Goal: Task Accomplishment & Management: Manage account settings

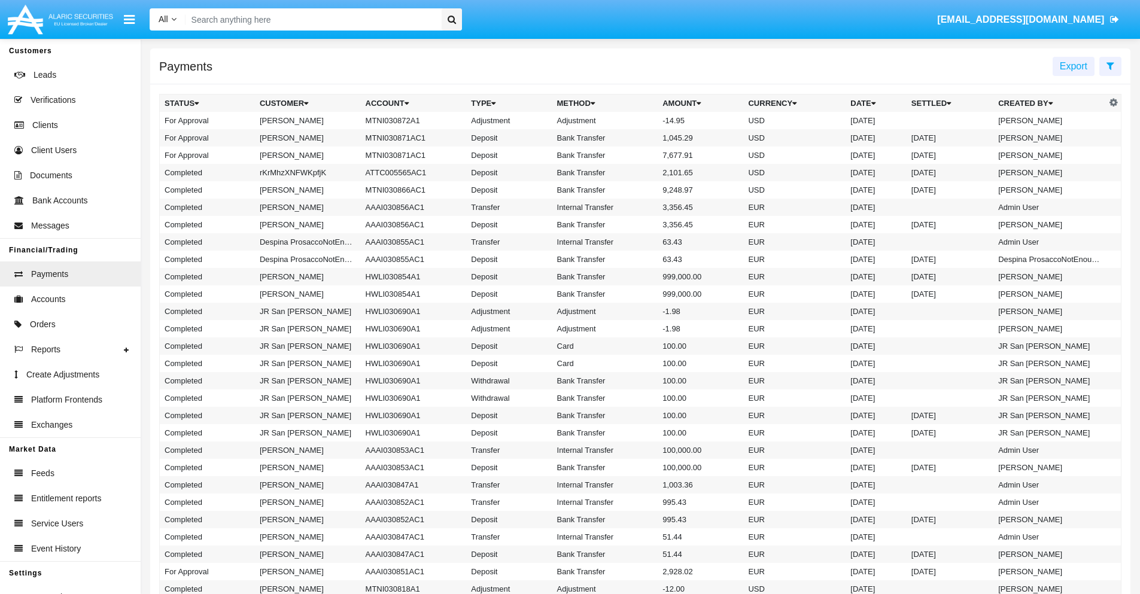
click at [407, 120] on td "MTNI030872A1" at bounding box center [414, 120] width 106 height 17
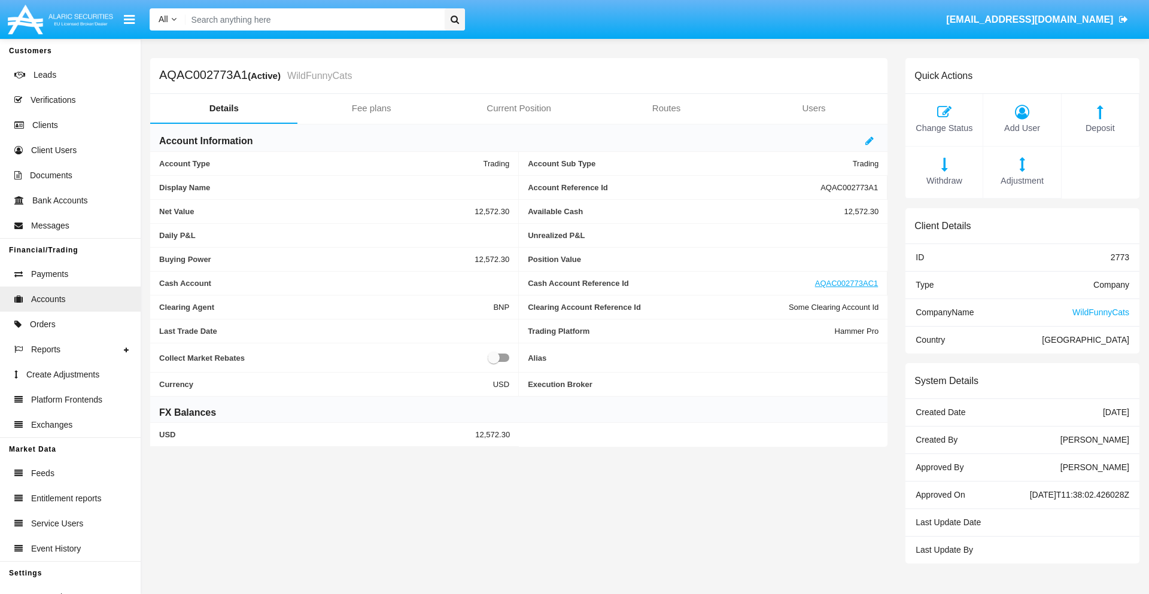
click at [1022, 181] on span "Adjustment" at bounding box center [1021, 181] width 65 height 13
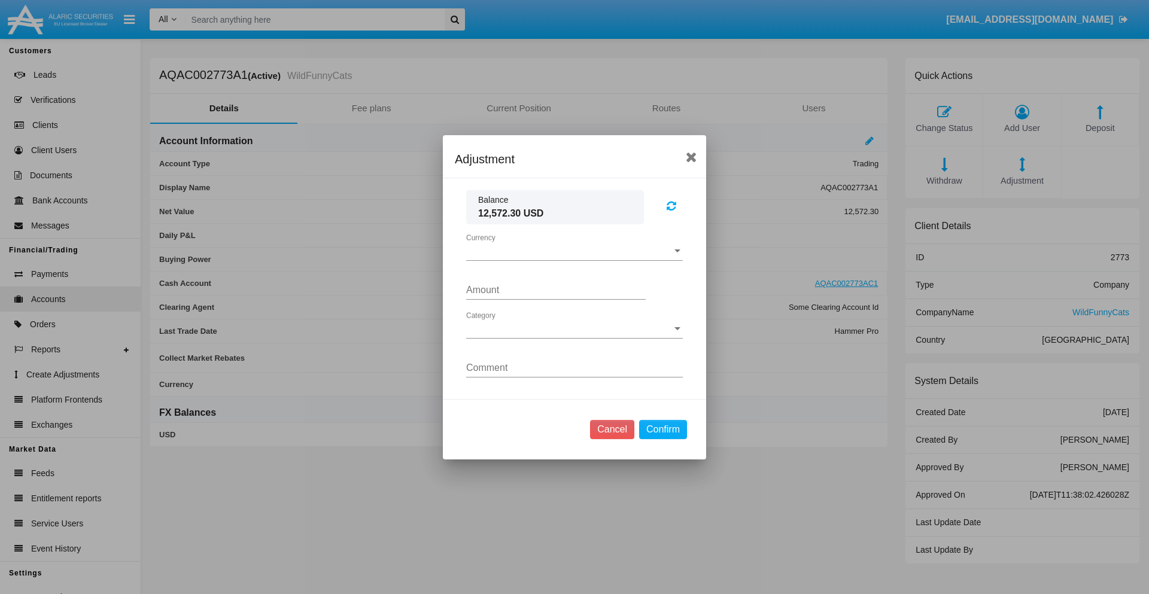
click at [574, 251] on span "Currency" at bounding box center [569, 251] width 206 height 11
click at [574, 260] on span "USD" at bounding box center [574, 260] width 217 height 29
click at [574, 328] on span "Category" at bounding box center [569, 329] width 206 height 11
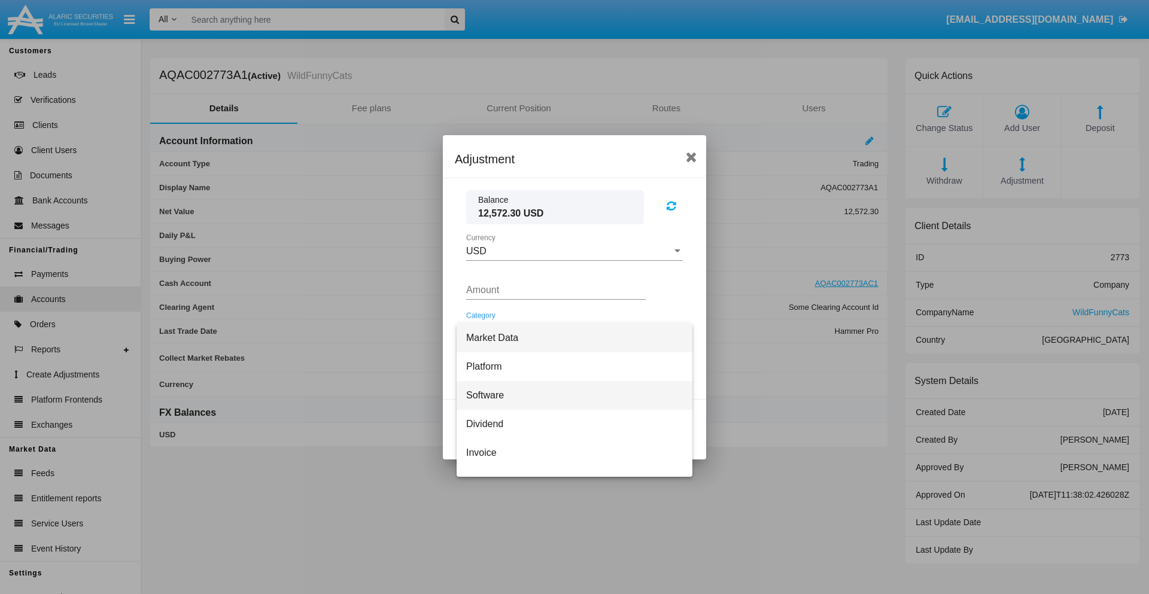
click at [569, 395] on span "Software" at bounding box center [574, 395] width 217 height 29
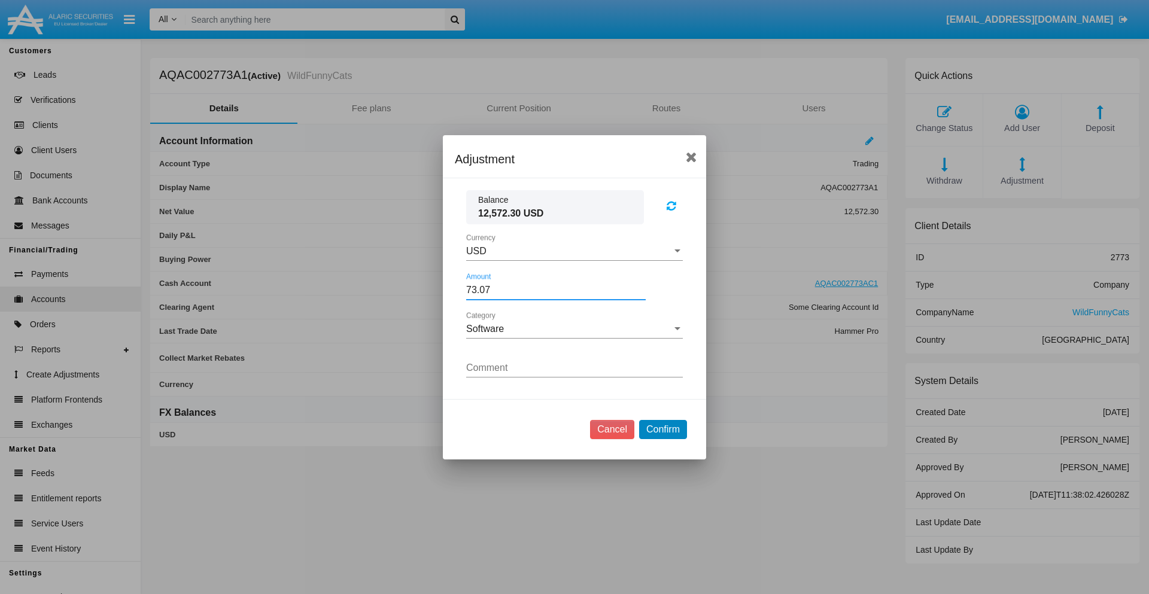
click at [662, 429] on button "Confirm" at bounding box center [663, 429] width 48 height 19
type input "73.0700"
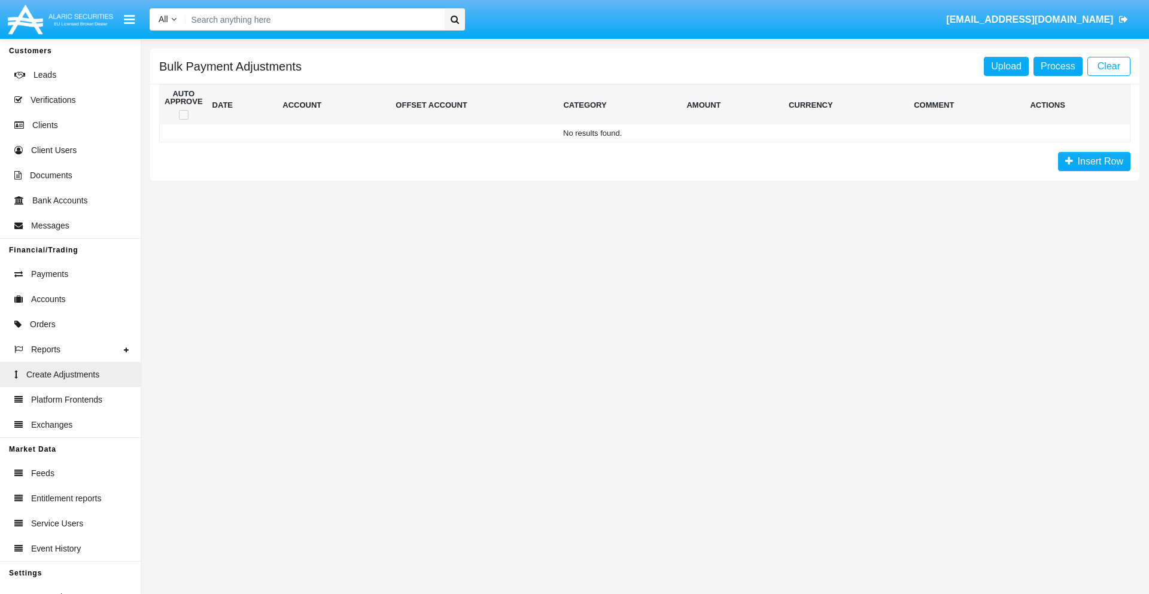
click at [1094, 162] on span "Insert Row" at bounding box center [1098, 161] width 50 height 10
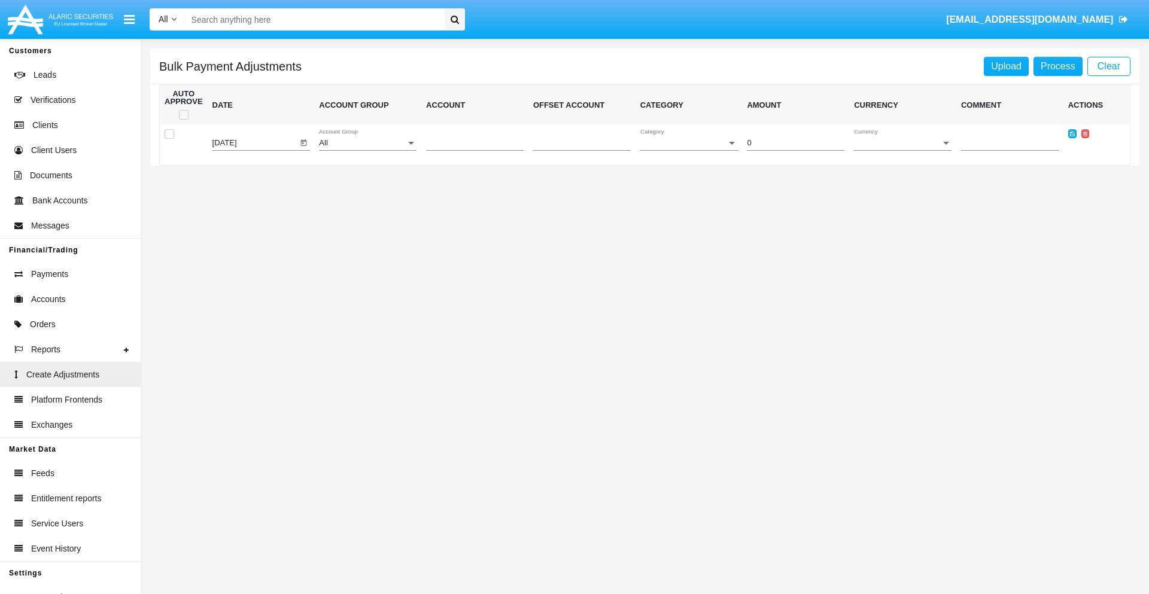
click at [367, 143] on div "All" at bounding box center [362, 143] width 87 height 9
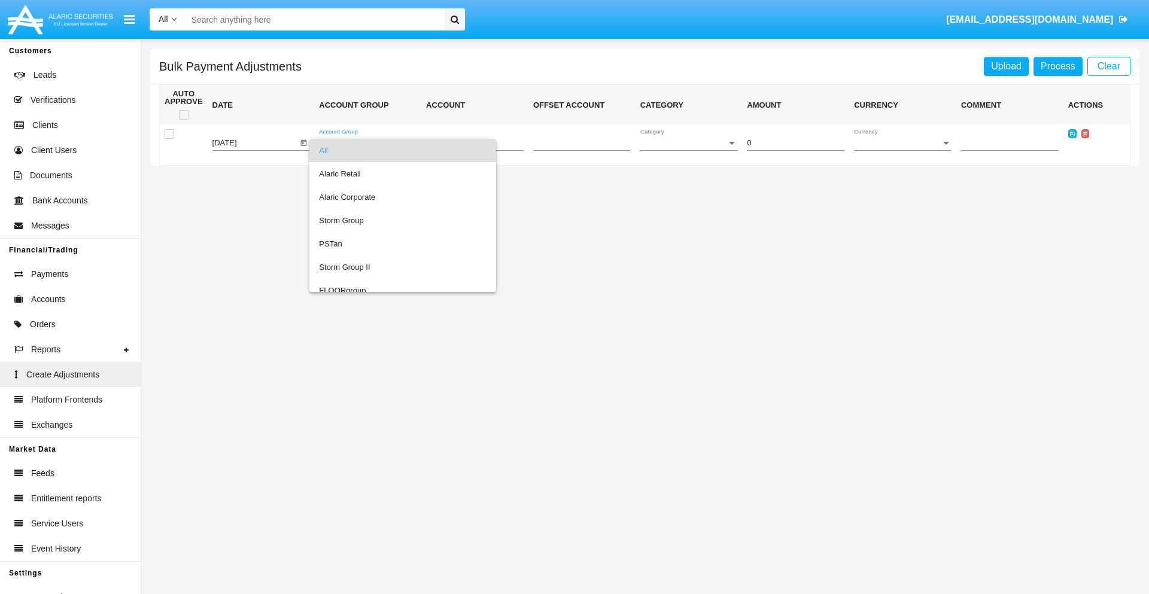
scroll to position [1130, 0]
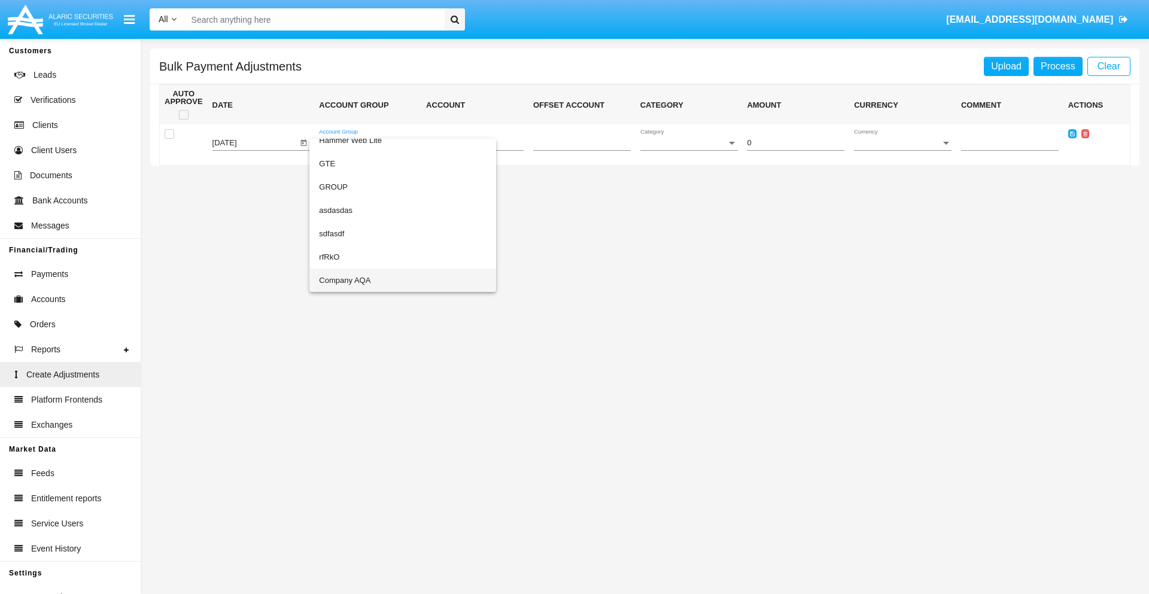
click at [378, 280] on span "Company AQA" at bounding box center [402, 280] width 167 height 23
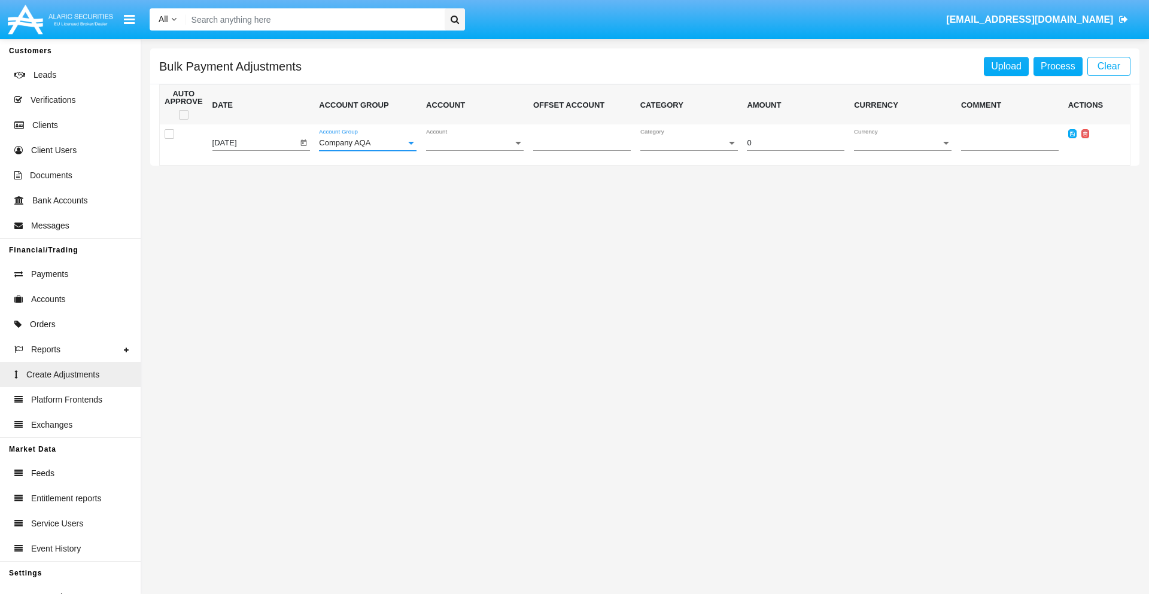
click at [474, 143] on span "Account" at bounding box center [469, 143] width 87 height 9
click at [470, 197] on span "AQAC002773A2" at bounding box center [475, 196] width 98 height 23
click at [689, 143] on span "Category" at bounding box center [683, 143] width 87 height 9
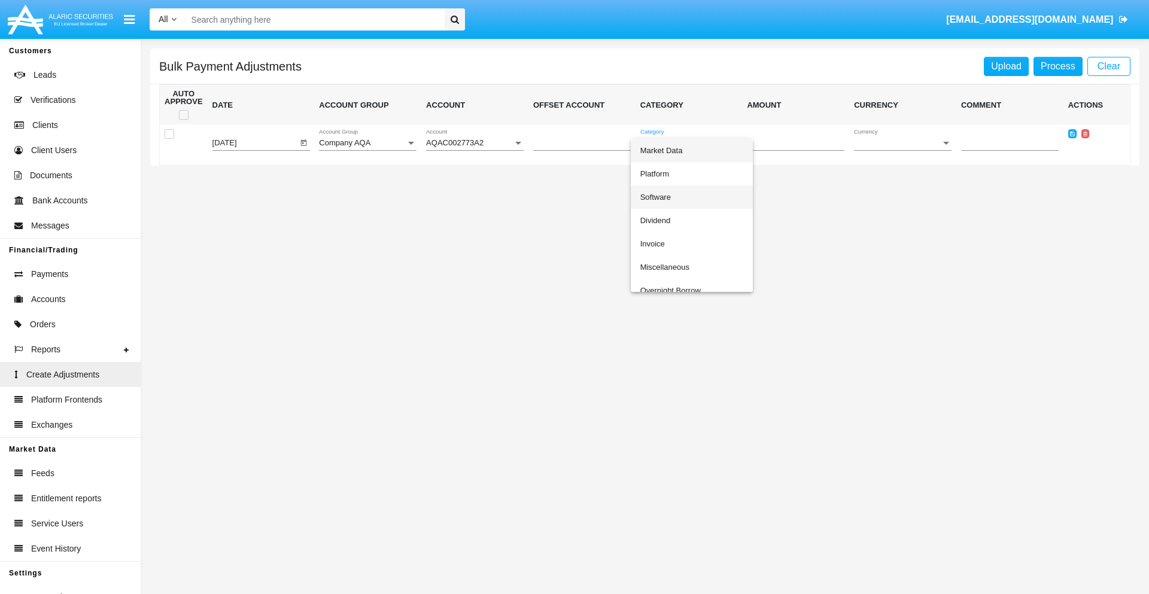
click at [691, 197] on span "Software" at bounding box center [691, 196] width 103 height 23
type input "-96.96"
click at [902, 143] on span "Currency" at bounding box center [897, 143] width 87 height 9
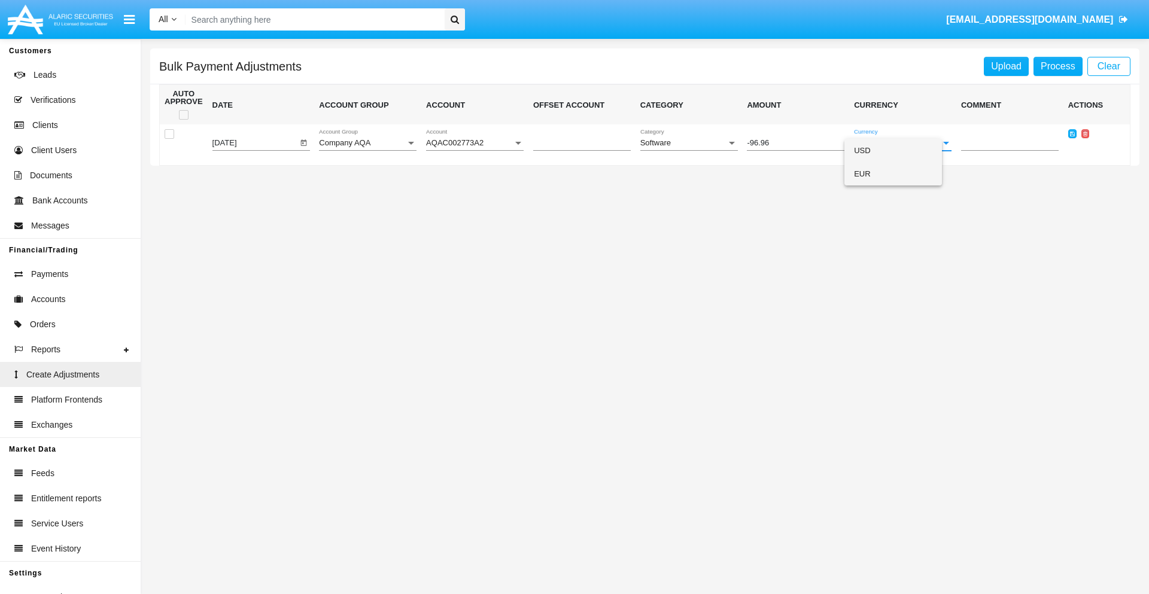
click at [902, 173] on span "EUR" at bounding box center [893, 173] width 78 height 23
click at [1071, 133] on icon at bounding box center [1072, 133] width 5 height 5
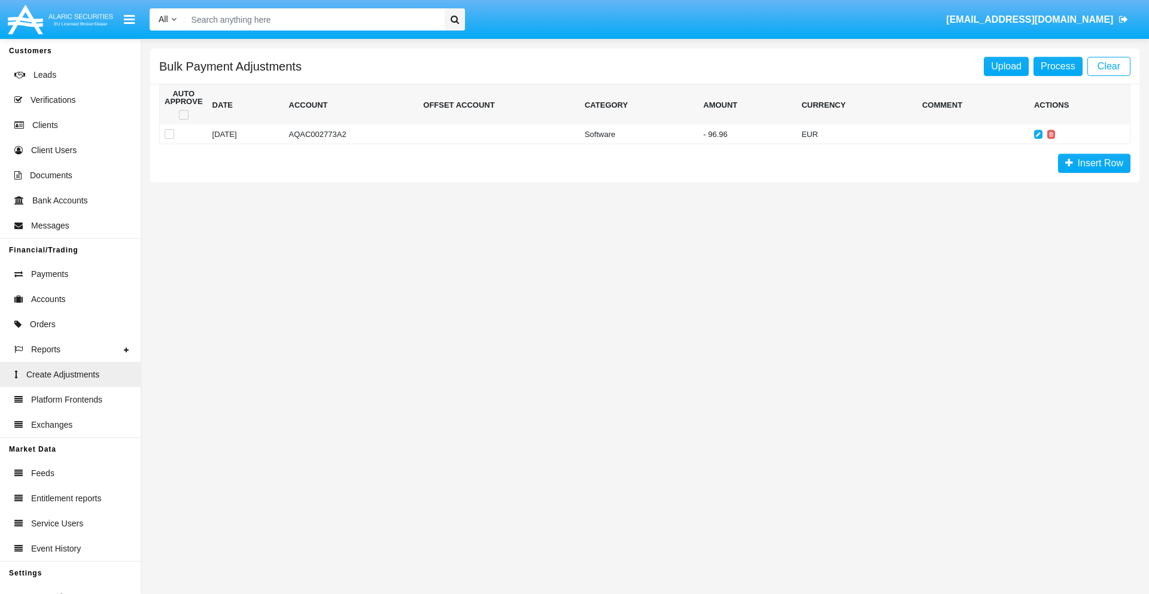
click at [183, 115] on span at bounding box center [184, 115] width 10 height 10
click at [183, 120] on input "checkbox" at bounding box center [183, 120] width 1 height 1
checkbox input "true"
click at [1057, 66] on link "Process" at bounding box center [1057, 66] width 49 height 19
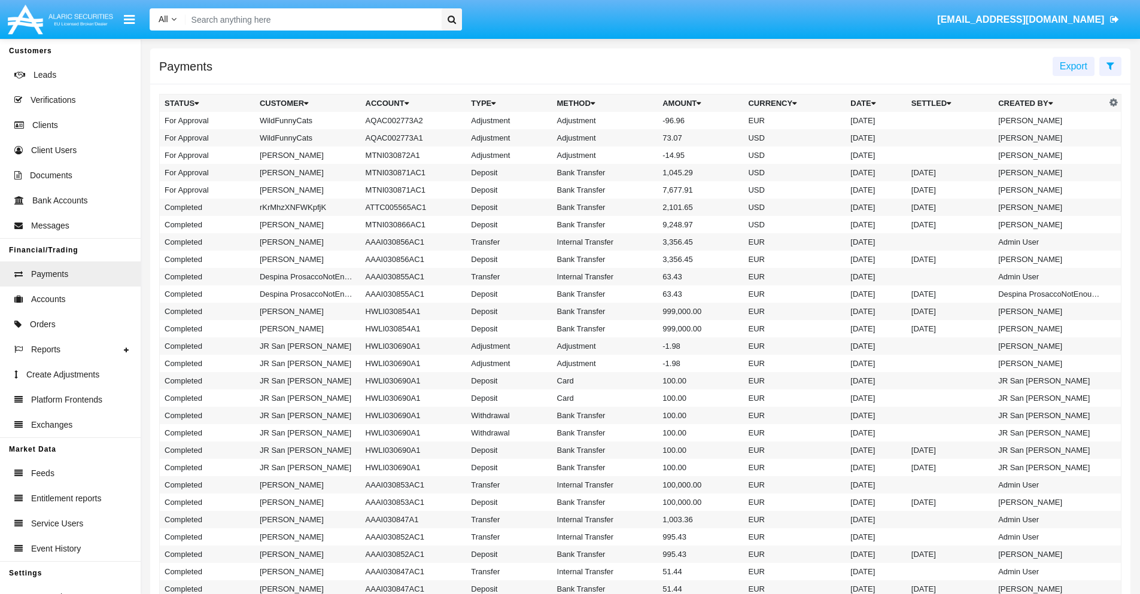
click at [640, 120] on td "Adjustment" at bounding box center [605, 120] width 106 height 17
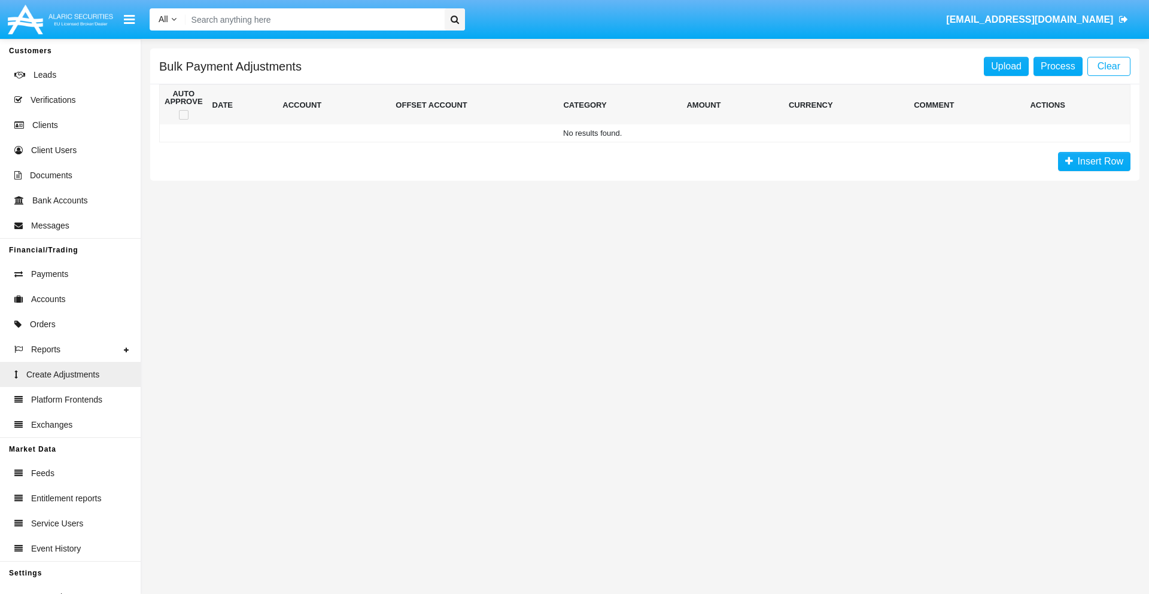
click at [1094, 162] on span "Insert Row" at bounding box center [1098, 161] width 50 height 10
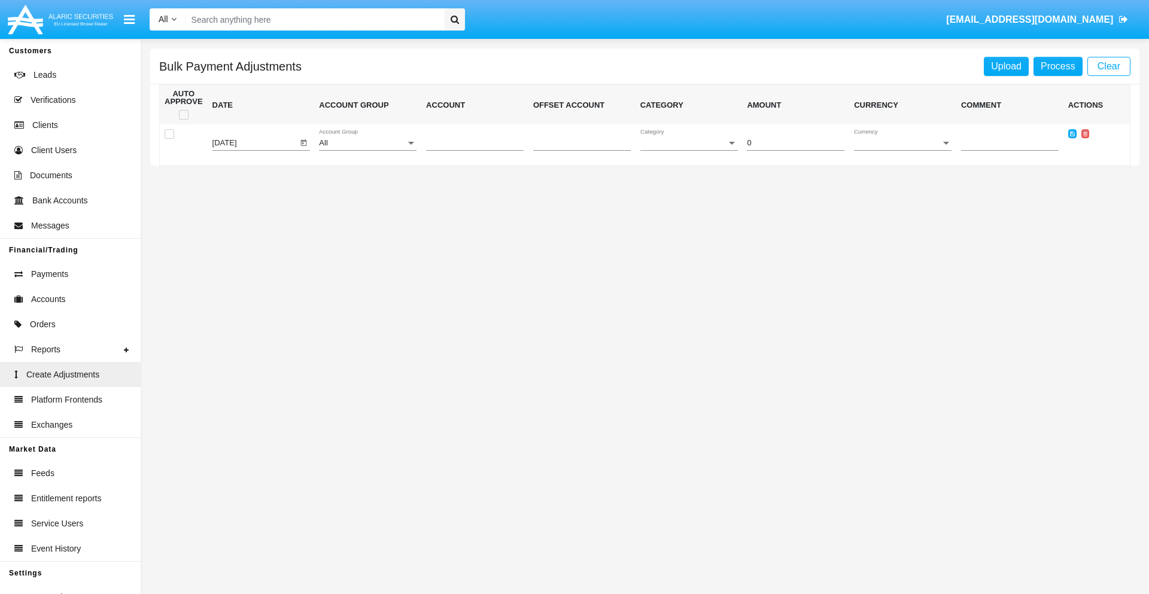
click at [367, 143] on div "All" at bounding box center [362, 143] width 87 height 9
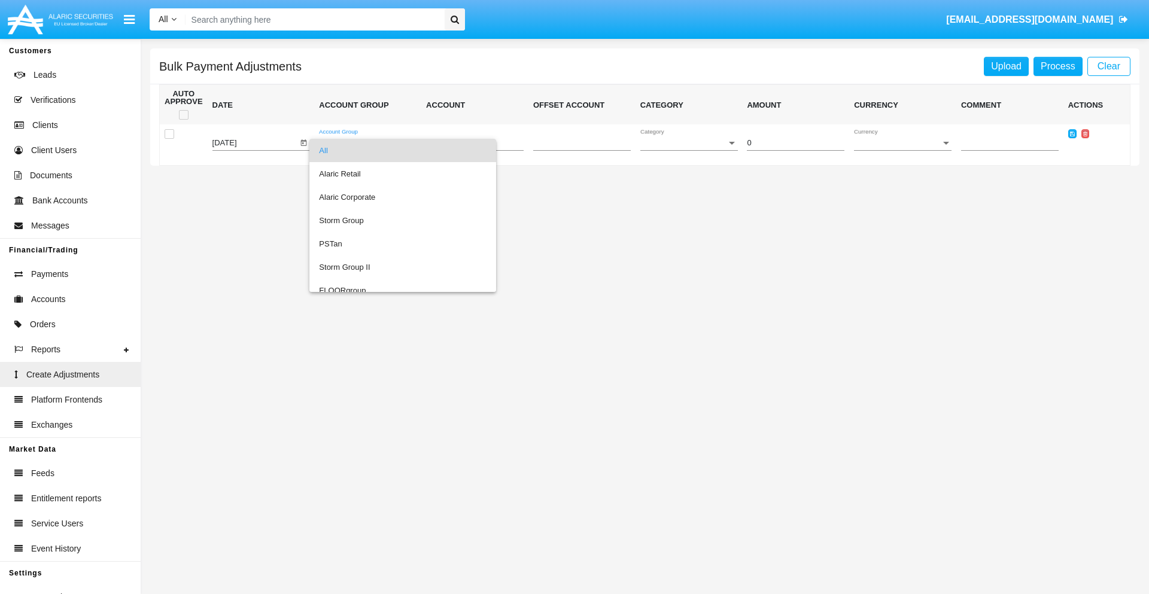
scroll to position [1130, 0]
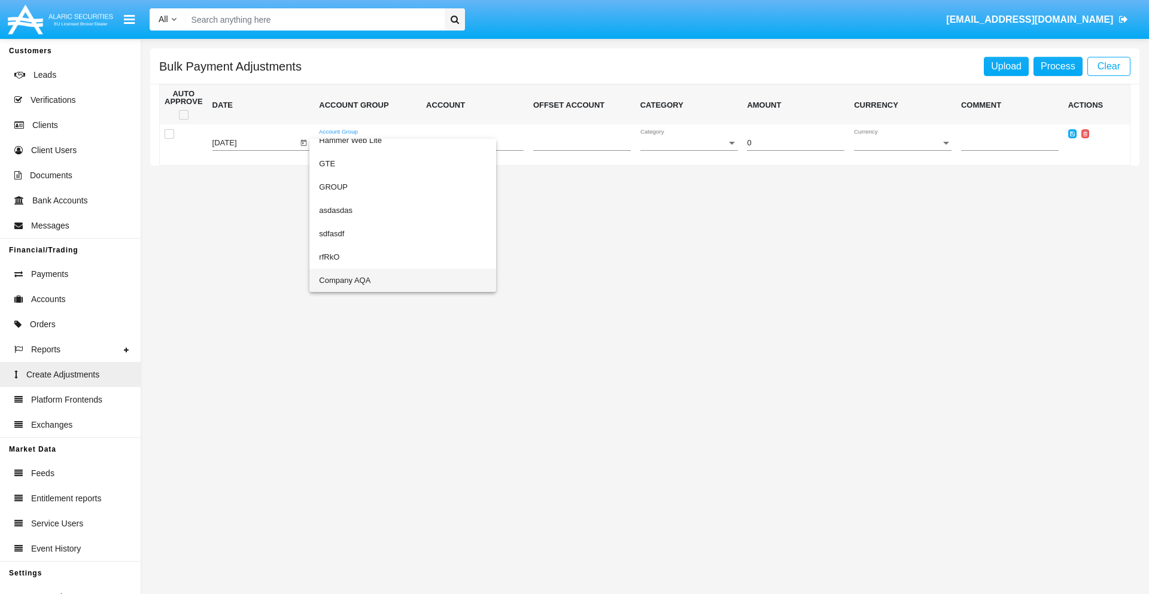
click at [378, 280] on span "Company AQA" at bounding box center [402, 280] width 167 height 23
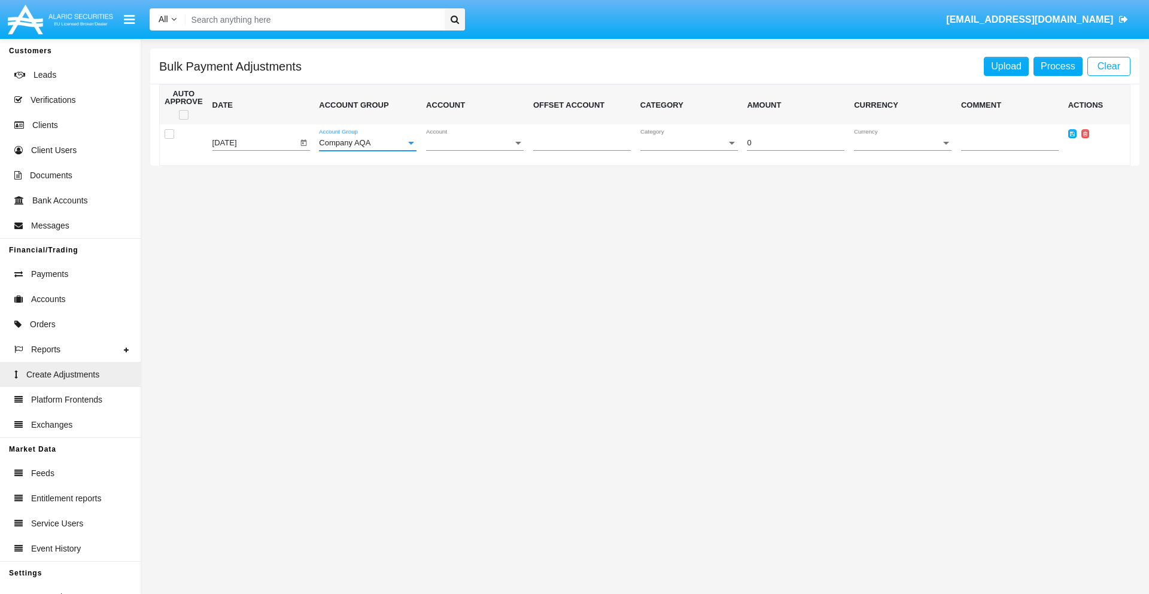
click at [474, 143] on span "Account" at bounding box center [469, 143] width 87 height 9
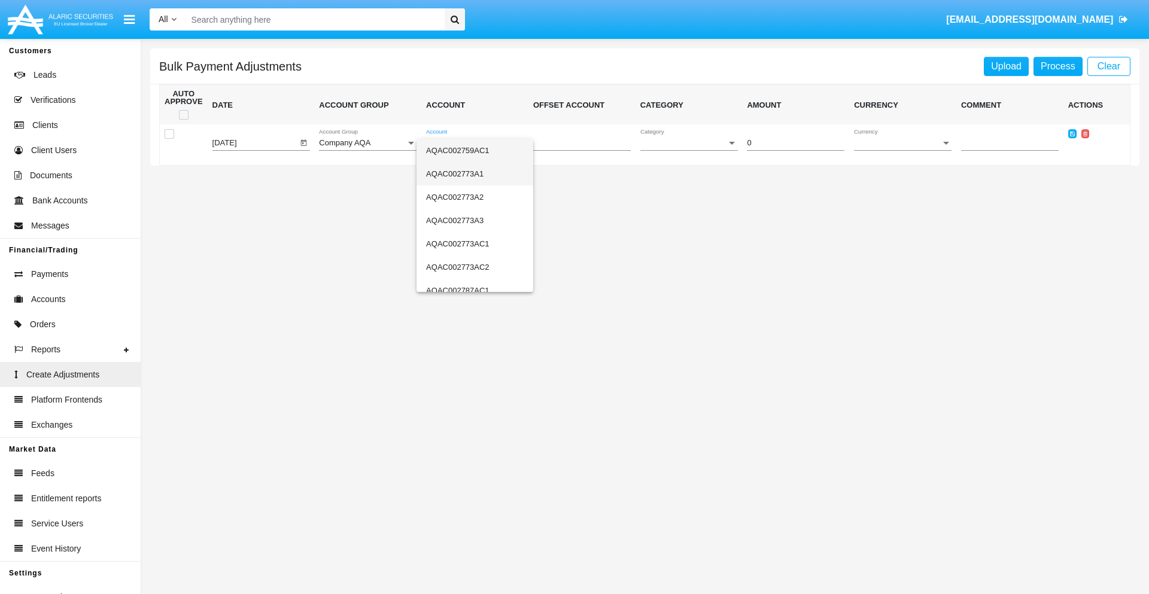
click at [470, 173] on span "AQAC002773A1" at bounding box center [475, 173] width 98 height 23
click at [689, 143] on span "Category" at bounding box center [683, 143] width 87 height 9
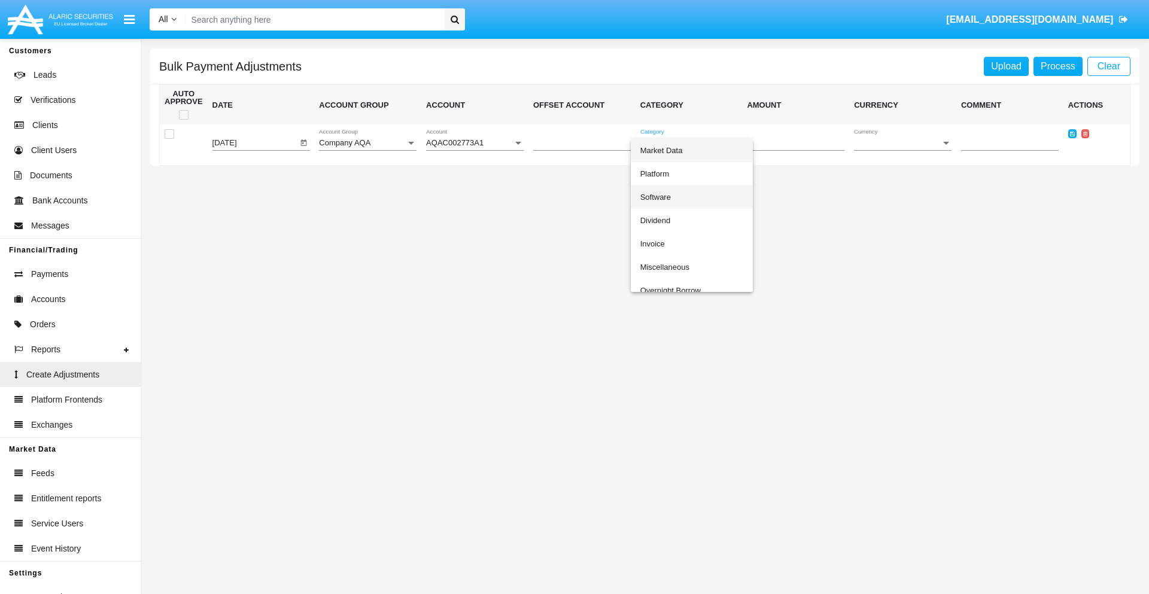
click at [691, 197] on span "Software" at bounding box center [691, 196] width 103 height 23
type input "-44.0"
click at [902, 143] on span "Currency" at bounding box center [897, 143] width 87 height 9
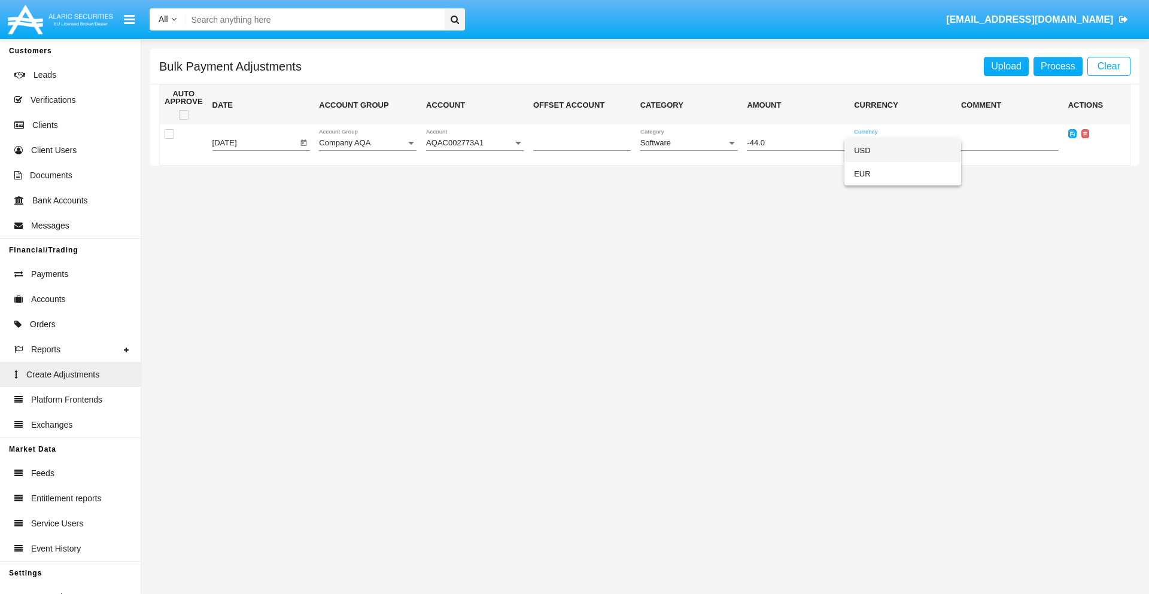
click at [902, 150] on span "USD" at bounding box center [903, 150] width 98 height 23
click at [1071, 133] on icon at bounding box center [1072, 133] width 5 height 5
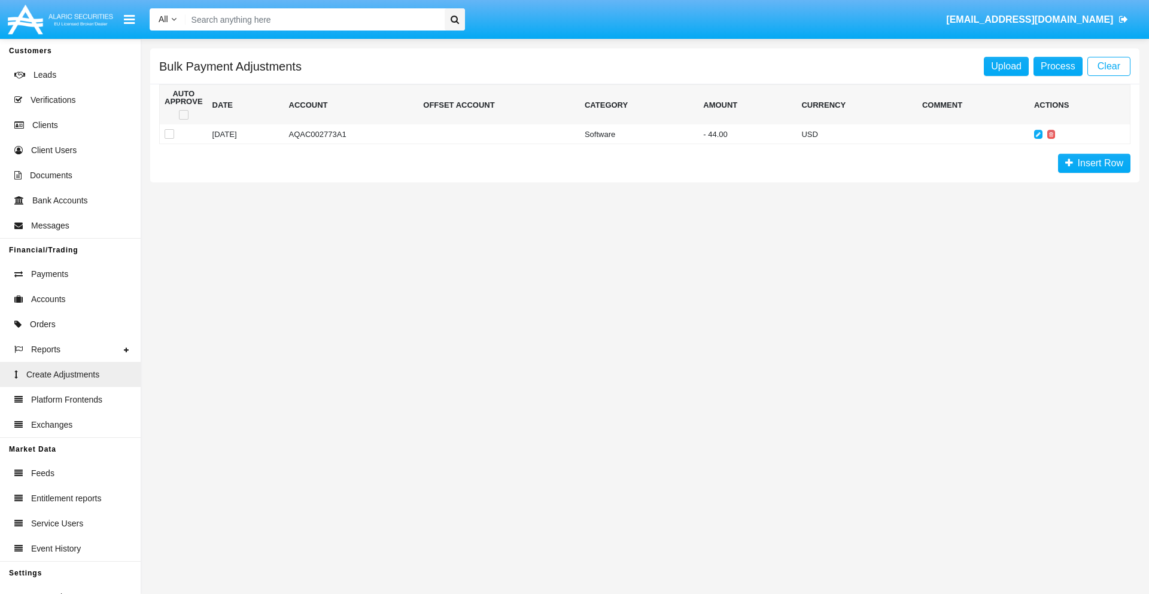
click at [183, 115] on span at bounding box center [184, 115] width 10 height 10
click at [183, 120] on input "checkbox" at bounding box center [183, 120] width 1 height 1
checkbox input "true"
click at [1057, 66] on link "Process" at bounding box center [1057, 66] width 49 height 19
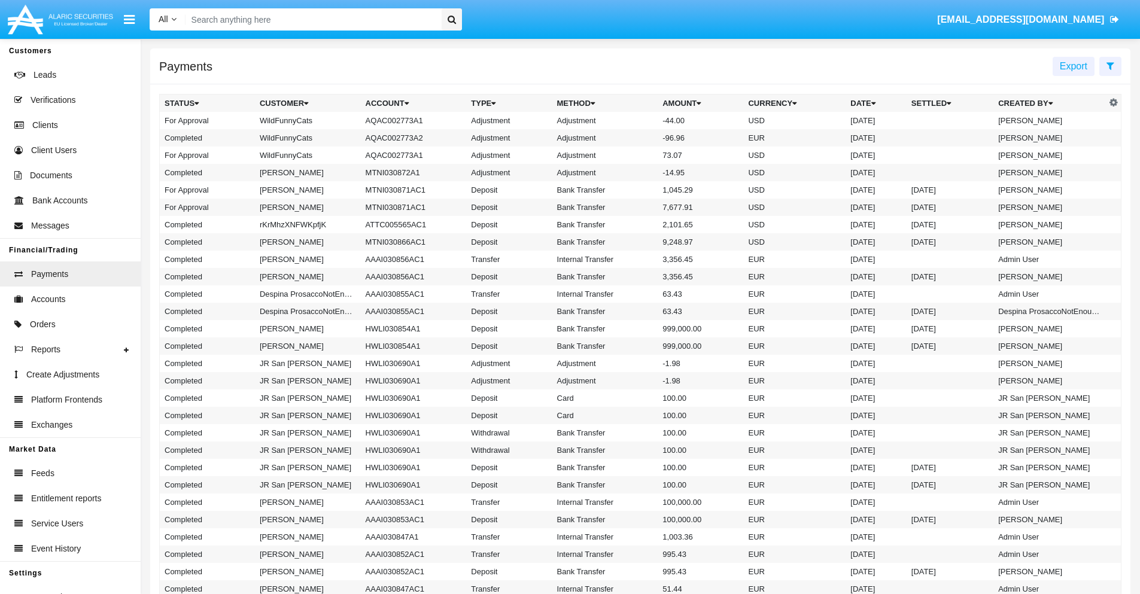
click at [640, 120] on td "Adjustment" at bounding box center [605, 120] width 106 height 17
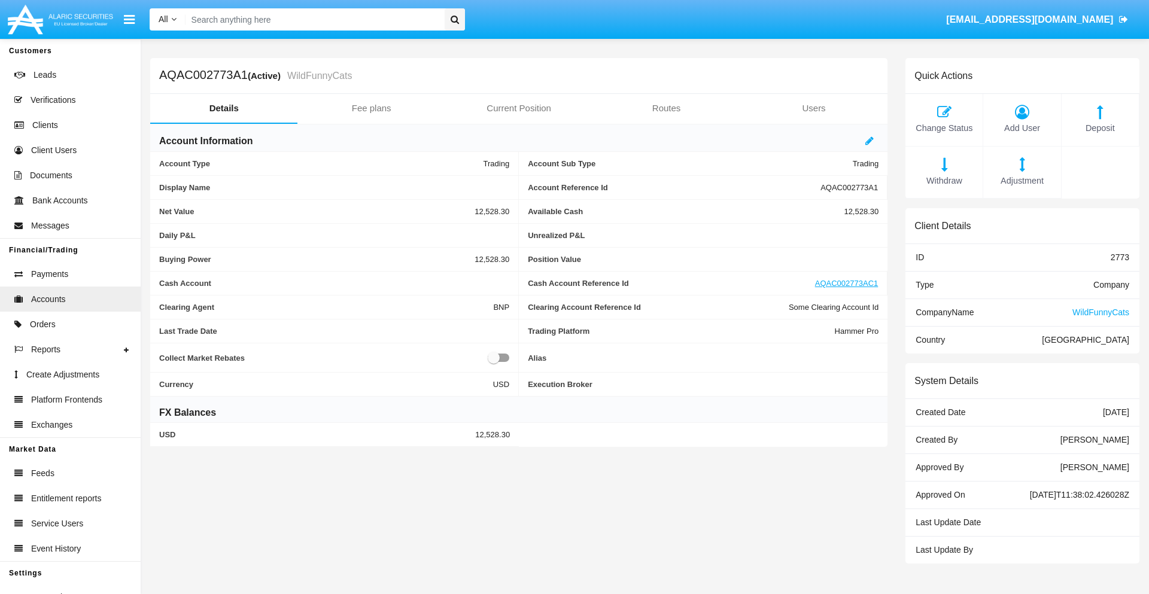
click at [1099, 128] on span "Deposit" at bounding box center [1099, 128] width 65 height 13
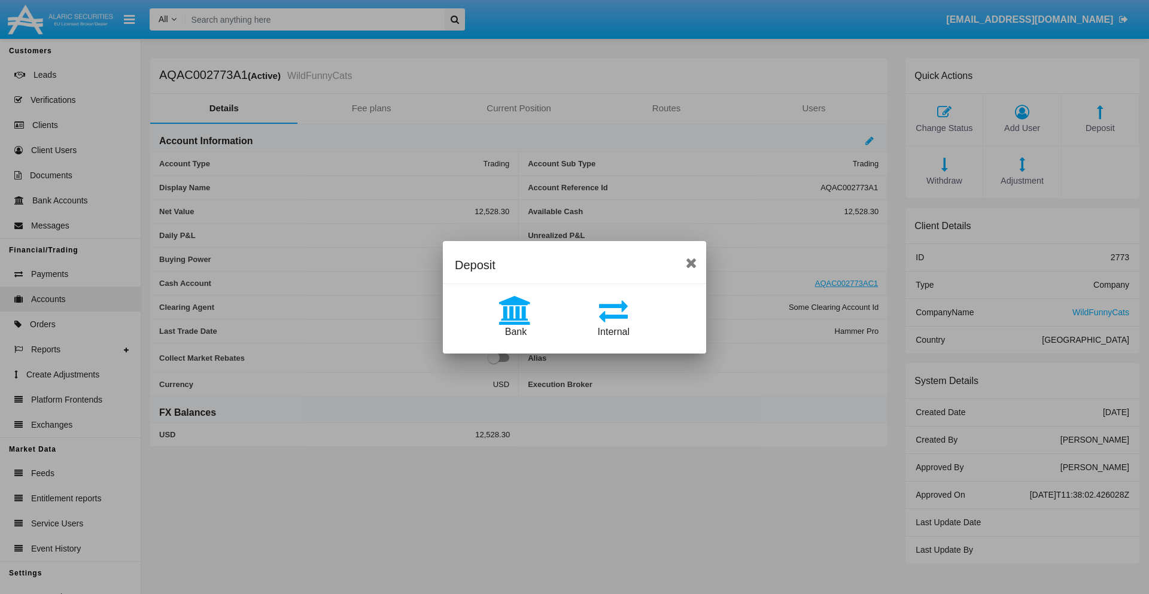
click at [515, 331] on span "Bank" at bounding box center [516, 332] width 22 height 10
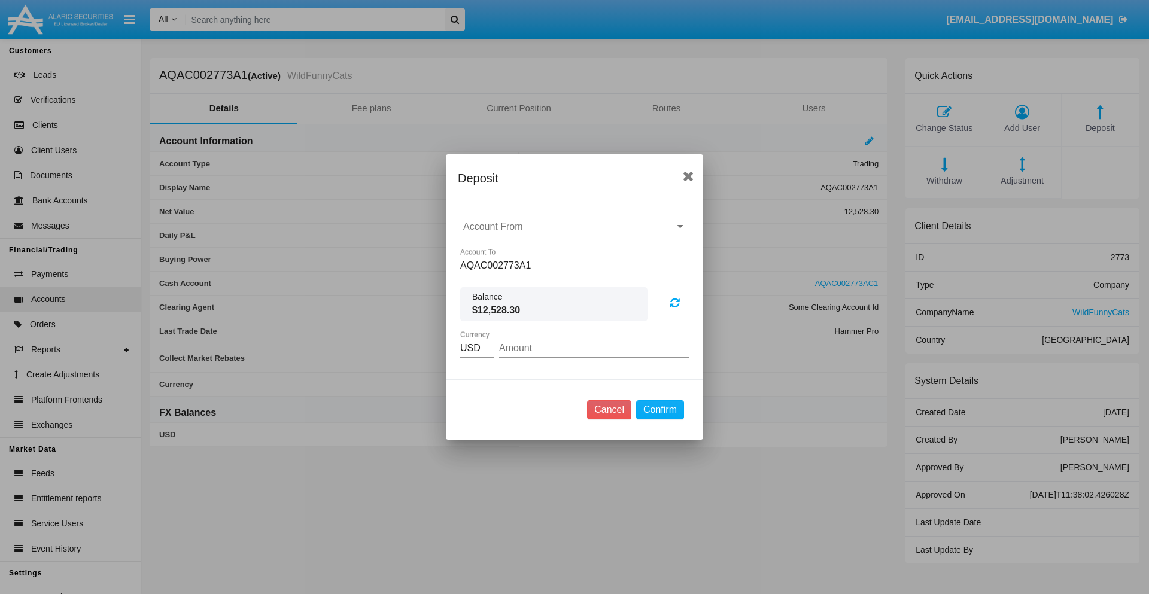
click at [574, 227] on input "Account From" at bounding box center [574, 226] width 223 height 11
click at [489, 250] on span "ACDC" at bounding box center [489, 250] width 27 height 10
type input "ACDC"
type input "48.39"
click at [659, 410] on button "Confirm" at bounding box center [660, 409] width 48 height 19
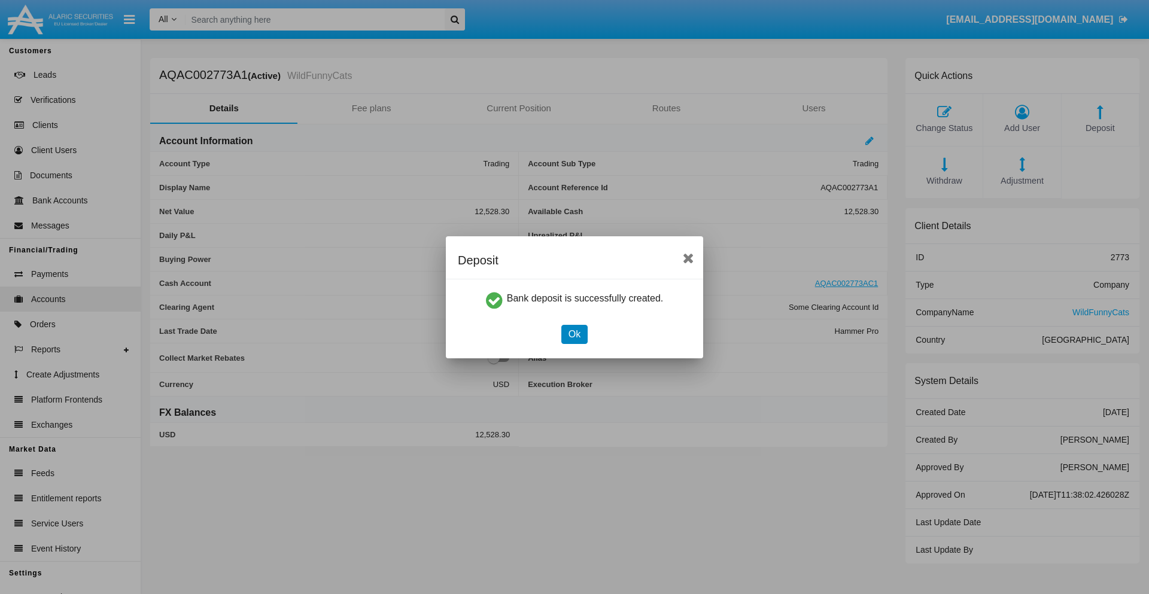
click at [574, 334] on button "Ok" at bounding box center [574, 334] width 26 height 19
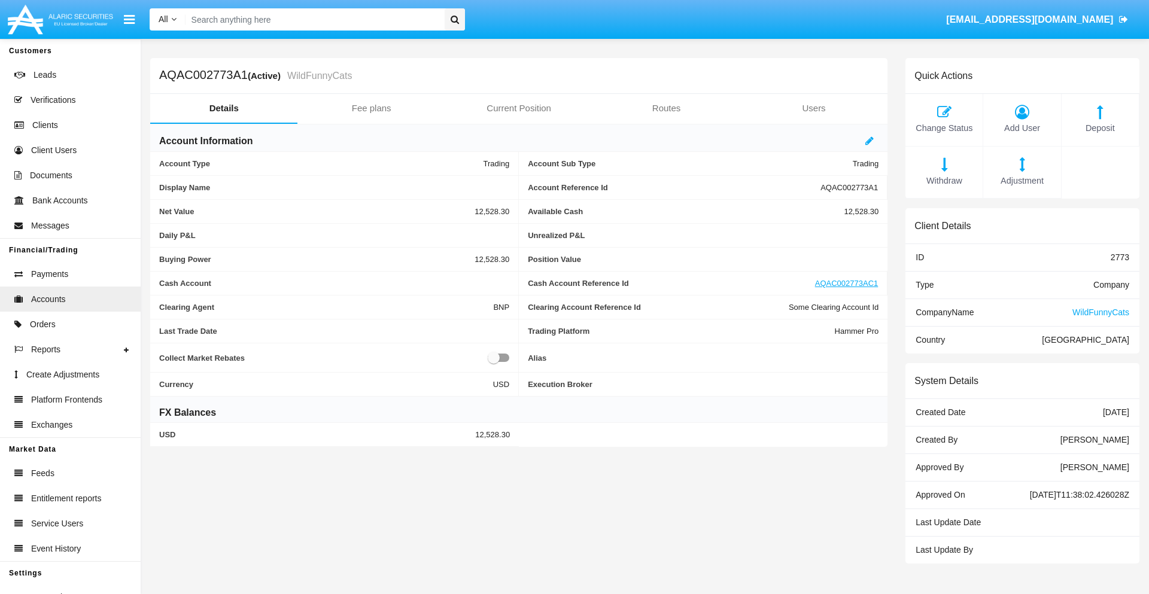
click at [1099, 128] on span "Deposit" at bounding box center [1099, 128] width 65 height 13
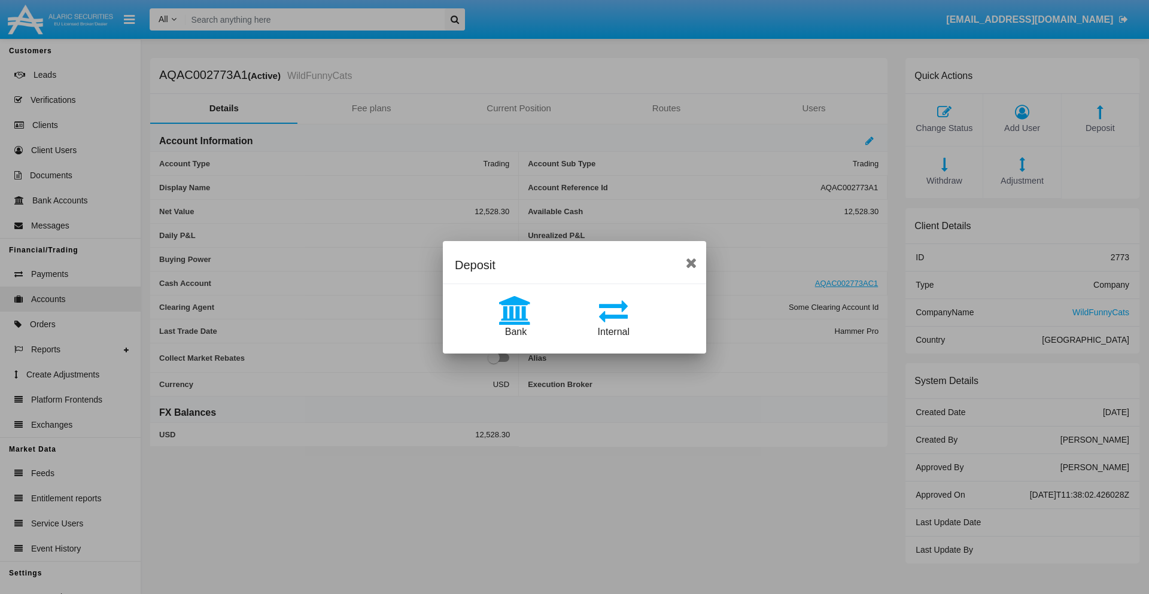
click at [613, 331] on span "Internal" at bounding box center [614, 332] width 32 height 10
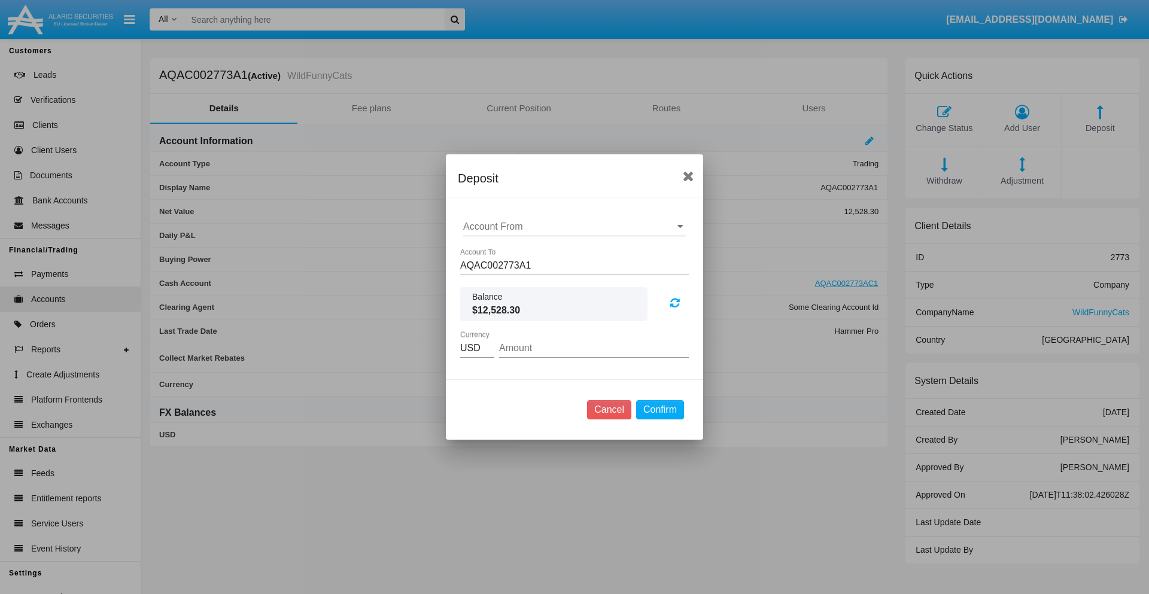
click at [574, 227] on input "Account From" at bounding box center [574, 226] width 223 height 11
click at [514, 279] on span "AQAC002773AC1" at bounding box center [515, 279] width 78 height 10
type input "AQAC002773AC1"
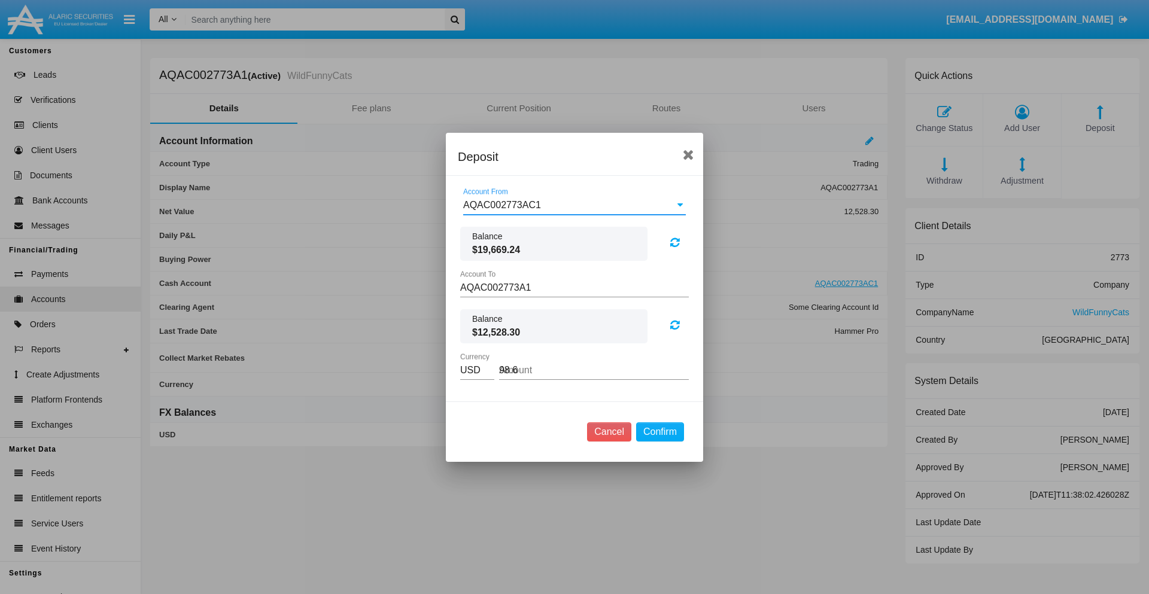
type input "98.68"
click at [659, 431] on button "Confirm" at bounding box center [660, 431] width 48 height 19
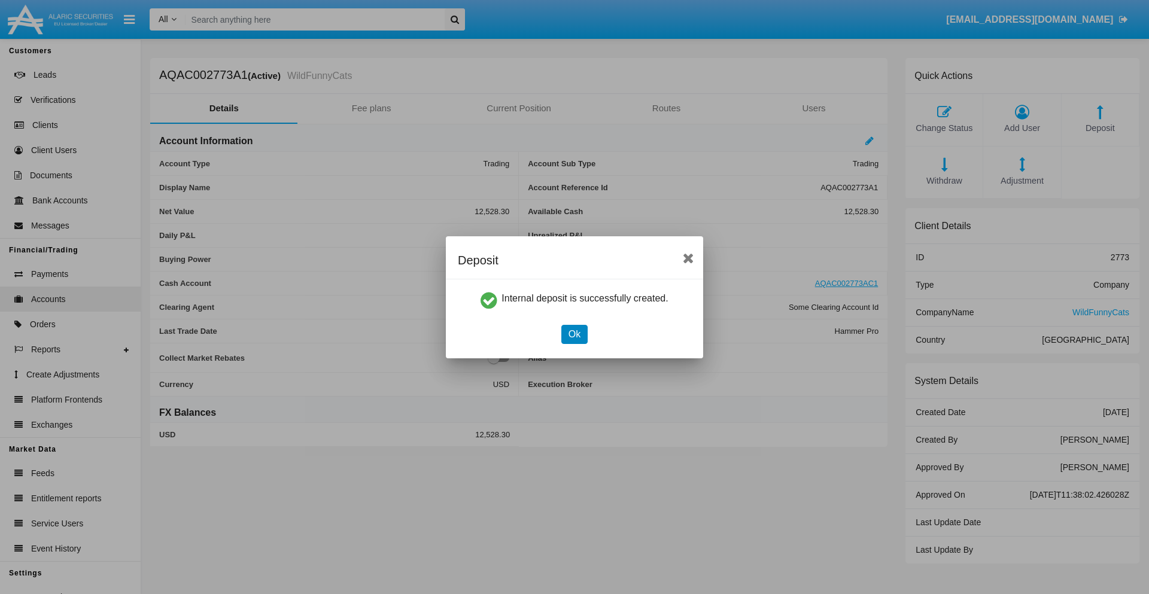
click at [574, 334] on button "Ok" at bounding box center [574, 334] width 26 height 19
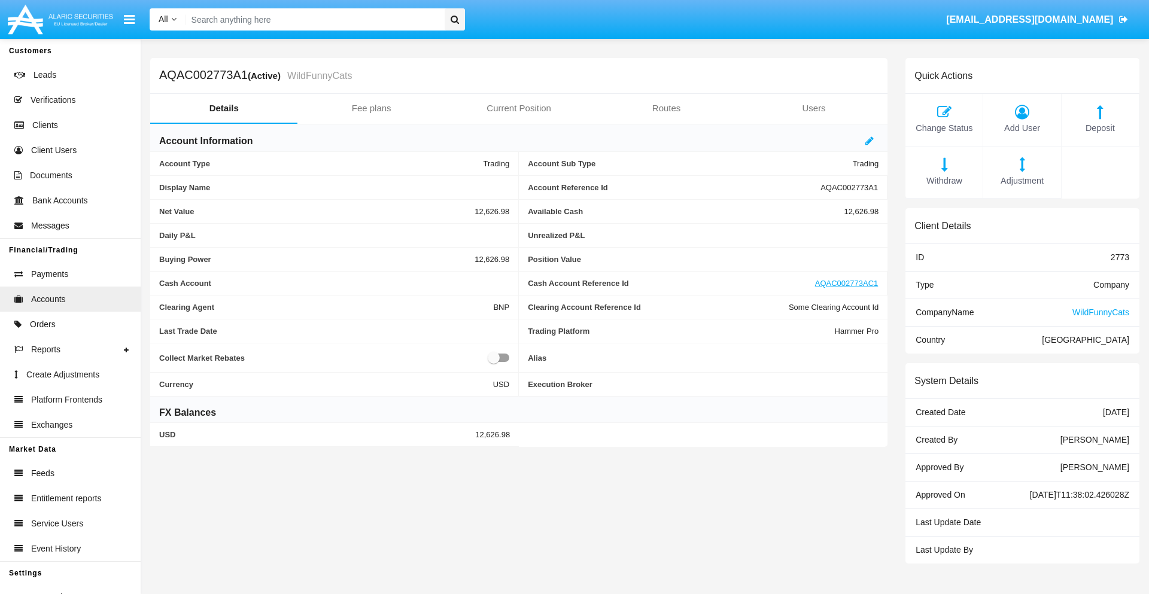
click at [943, 181] on span "Withdraw" at bounding box center [943, 181] width 65 height 13
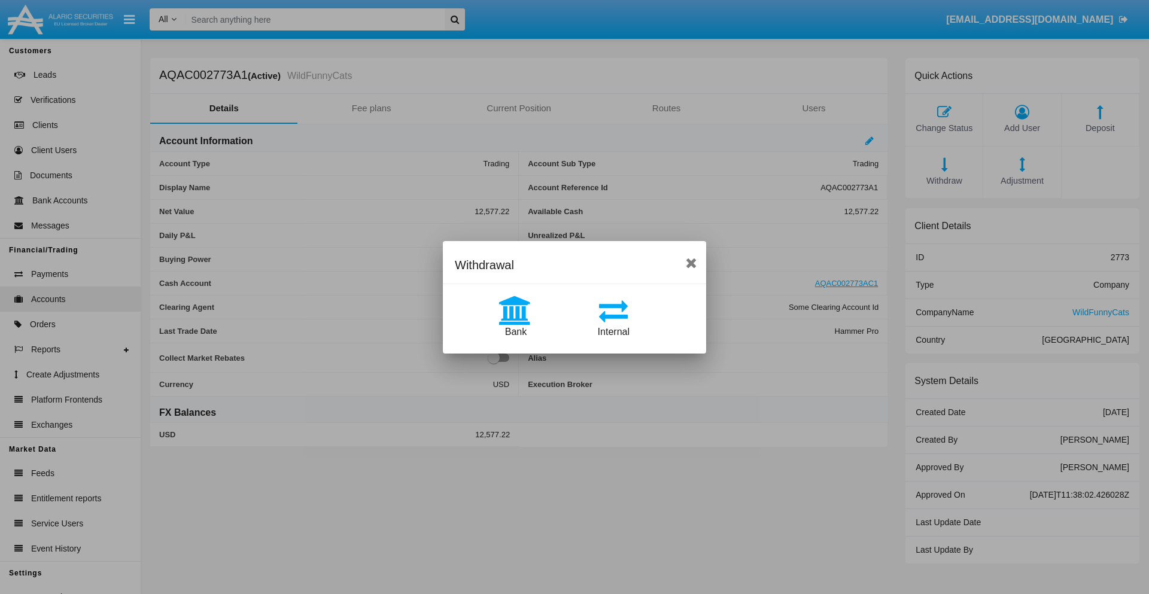
click at [515, 331] on span "Bank" at bounding box center [516, 332] width 22 height 10
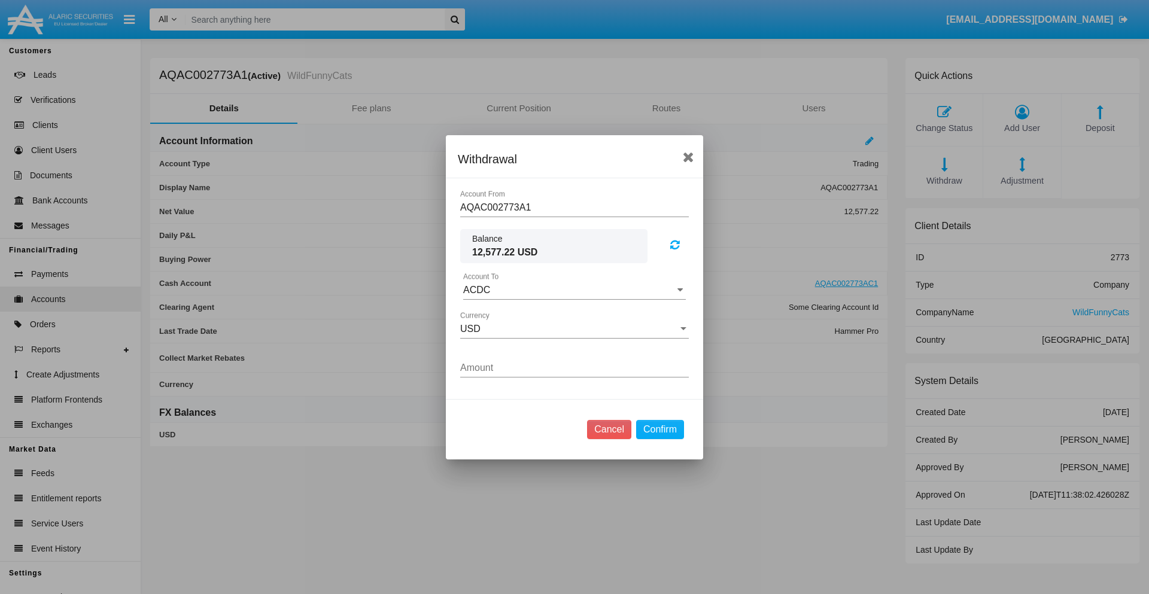
click at [574, 290] on input "ACDC" at bounding box center [574, 290] width 223 height 11
click at [489, 313] on span "ACDC" at bounding box center [489, 314] width 27 height 10
type input "ACDC"
type input "72.09"
click at [659, 429] on button "Confirm" at bounding box center [660, 429] width 48 height 19
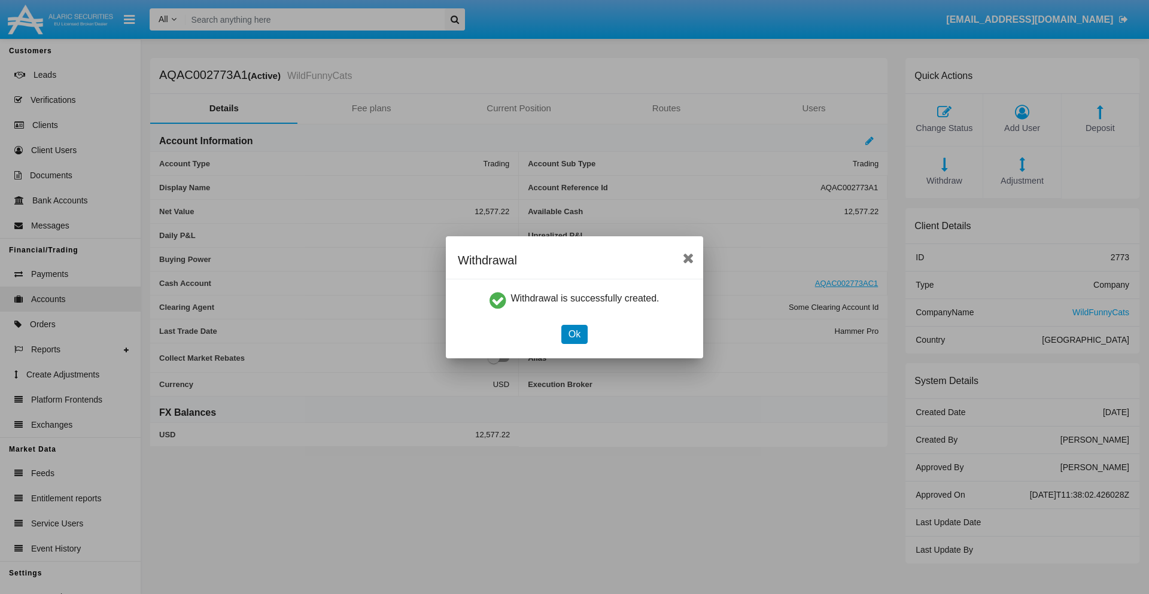
click at [574, 334] on button "Ok" at bounding box center [574, 334] width 26 height 19
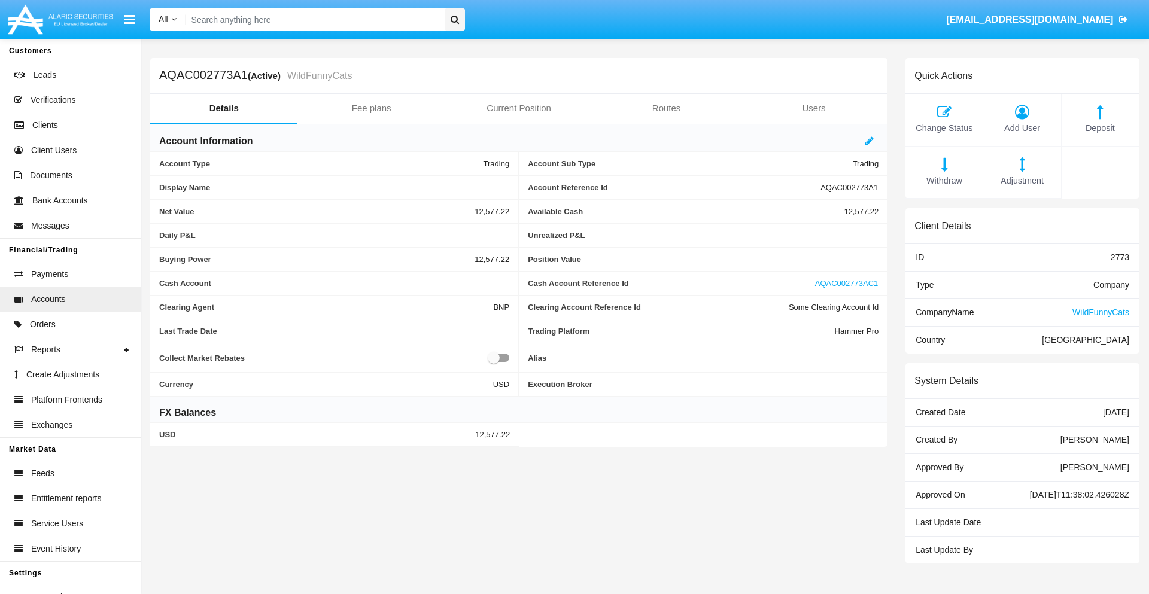
click at [1022, 181] on span "Adjustment" at bounding box center [1021, 181] width 65 height 13
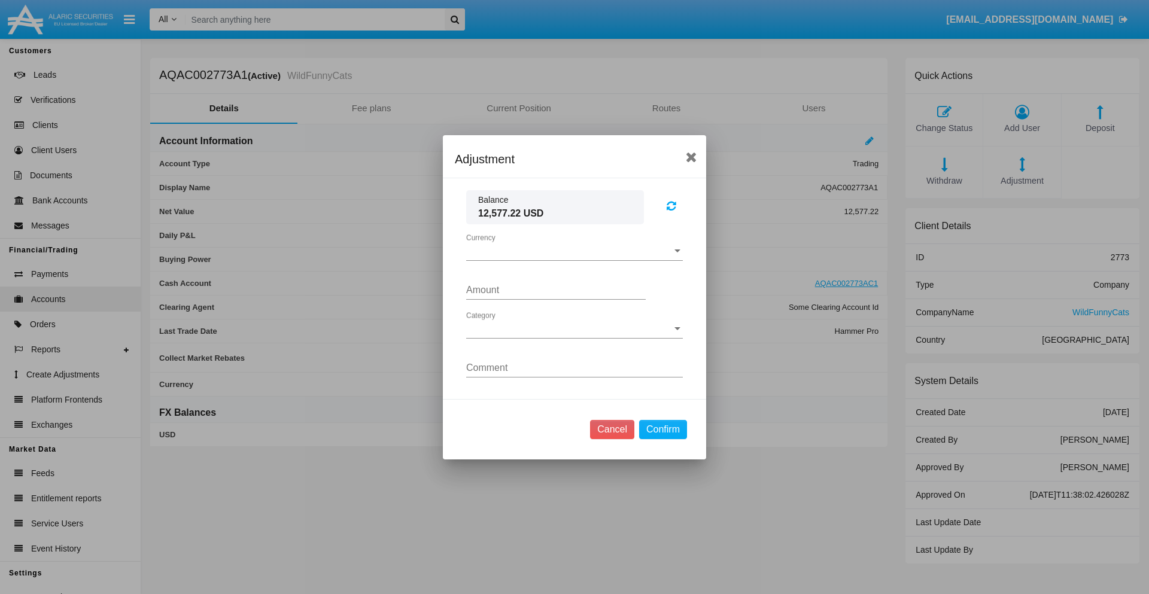
click at [574, 251] on span "Currency" at bounding box center [569, 251] width 206 height 11
click at [574, 260] on span "USD" at bounding box center [574, 260] width 217 height 29
click at [574, 328] on span "Category" at bounding box center [569, 329] width 206 height 11
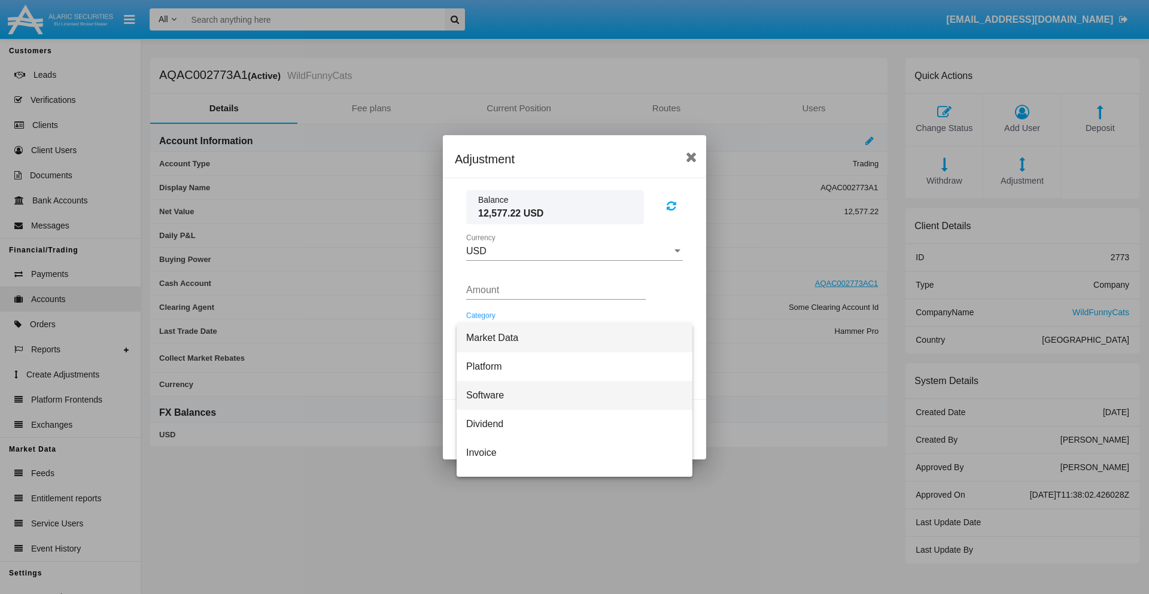
click at [569, 395] on span "Software" at bounding box center [574, 395] width 217 height 29
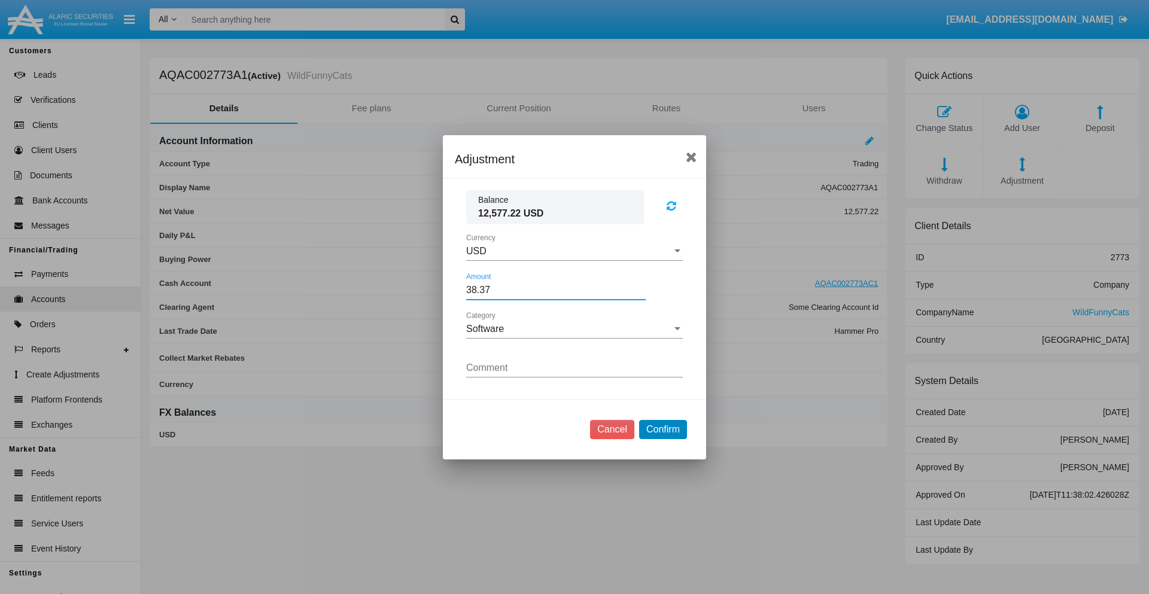
click at [662, 429] on button "Confirm" at bounding box center [663, 429] width 48 height 19
type input "38.3700"
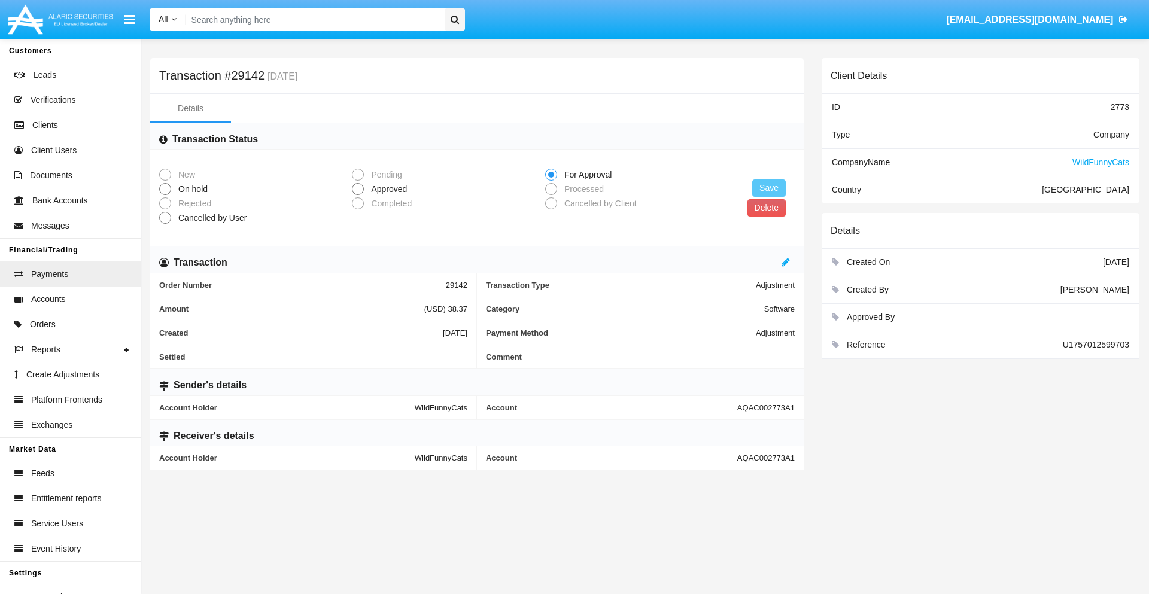
click at [386, 189] on span "Approved" at bounding box center [387, 189] width 46 height 13
click at [358, 195] on input "Approved" at bounding box center [357, 195] width 1 height 1
radio input "true"
click at [769, 188] on button "Save" at bounding box center [768, 187] width 33 height 17
click at [766, 208] on button "Delete" at bounding box center [766, 207] width 38 height 17
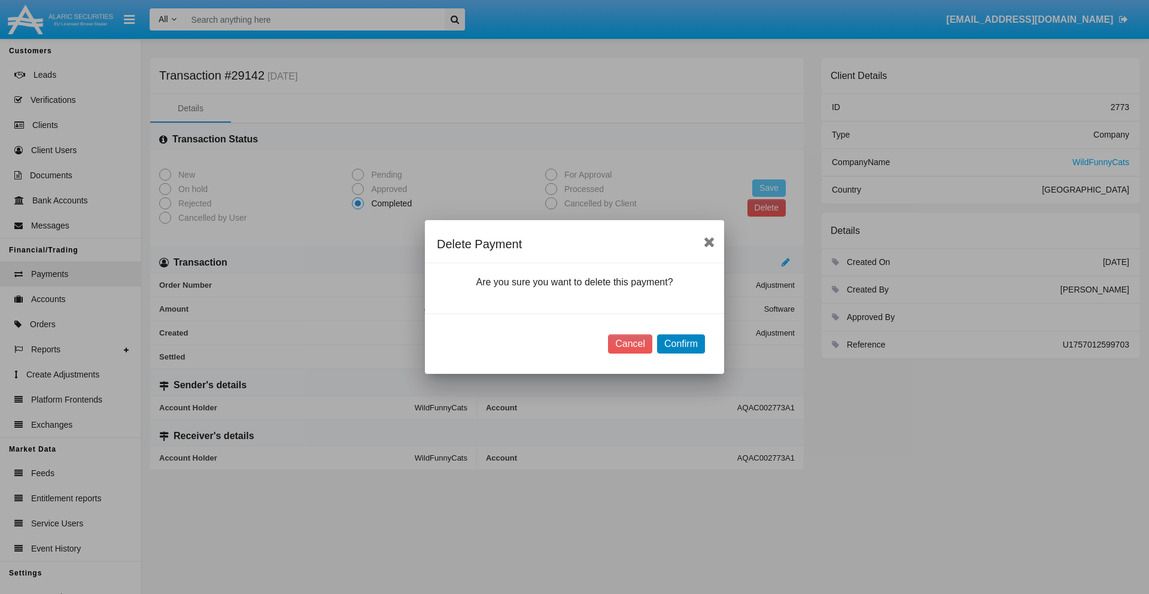
click at [680, 344] on button "Confirm" at bounding box center [681, 343] width 48 height 19
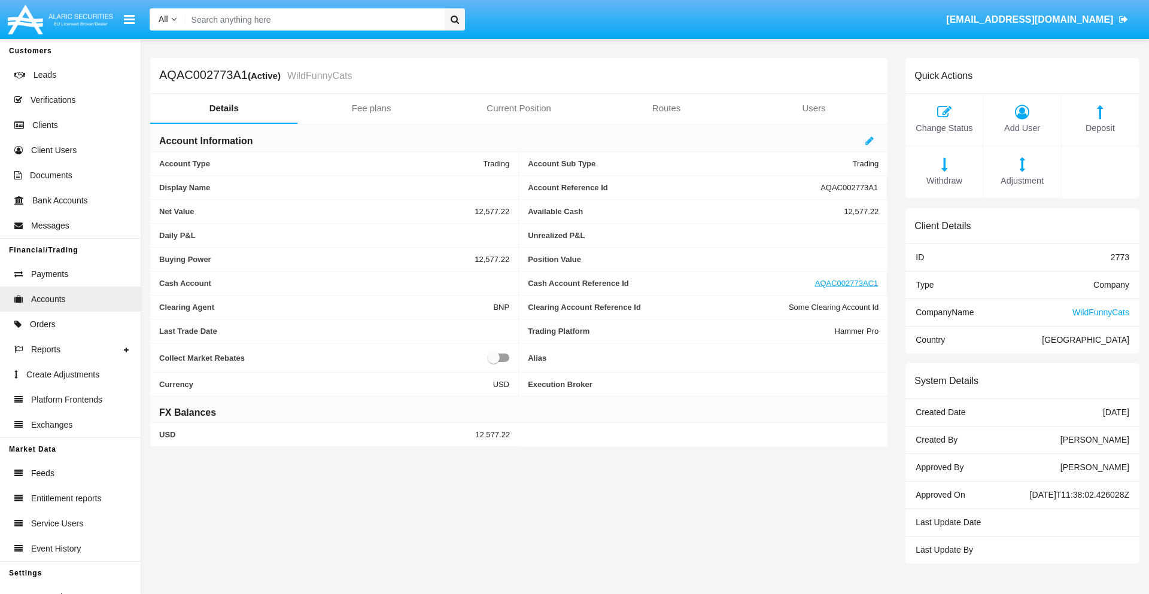
click at [1099, 128] on span "Deposit" at bounding box center [1099, 128] width 65 height 13
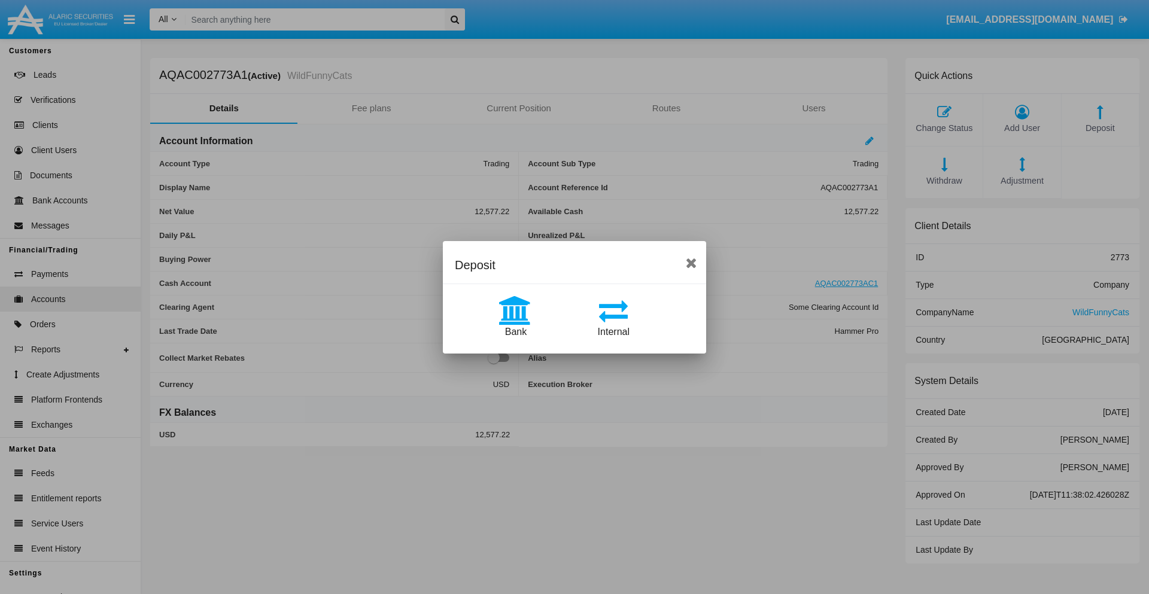
click at [515, 331] on span "Bank" at bounding box center [516, 332] width 22 height 10
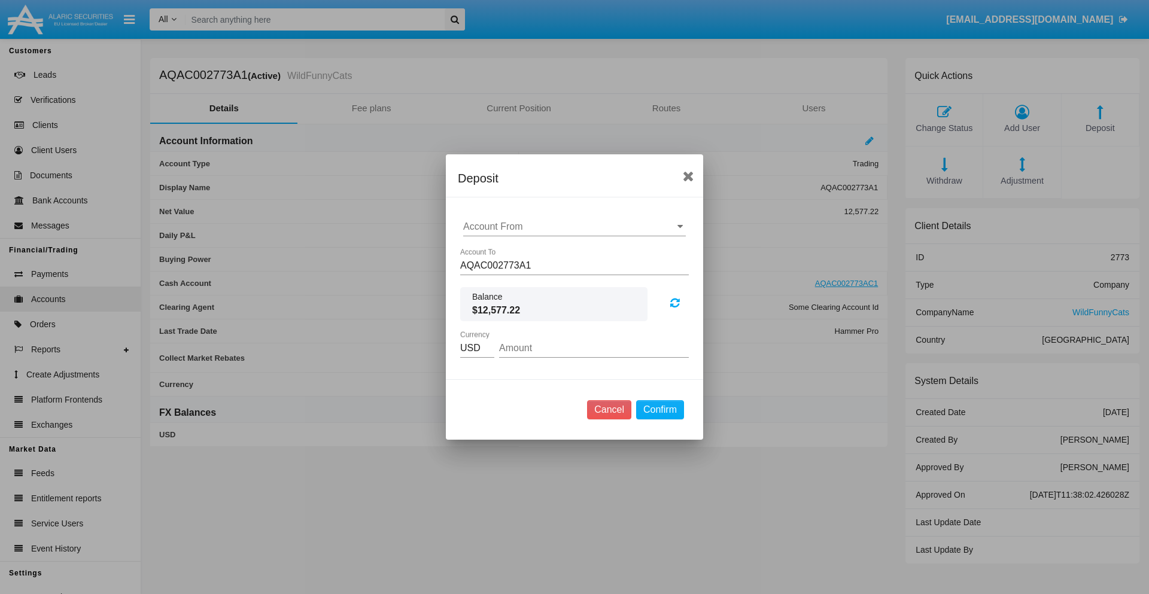
click at [574, 227] on input "Account From" at bounding box center [574, 226] width 223 height 11
click at [489, 250] on span "ACDC" at bounding box center [489, 250] width 27 height 10
type input "ACDC"
type input "46.07"
click at [659, 410] on button "Confirm" at bounding box center [660, 409] width 48 height 19
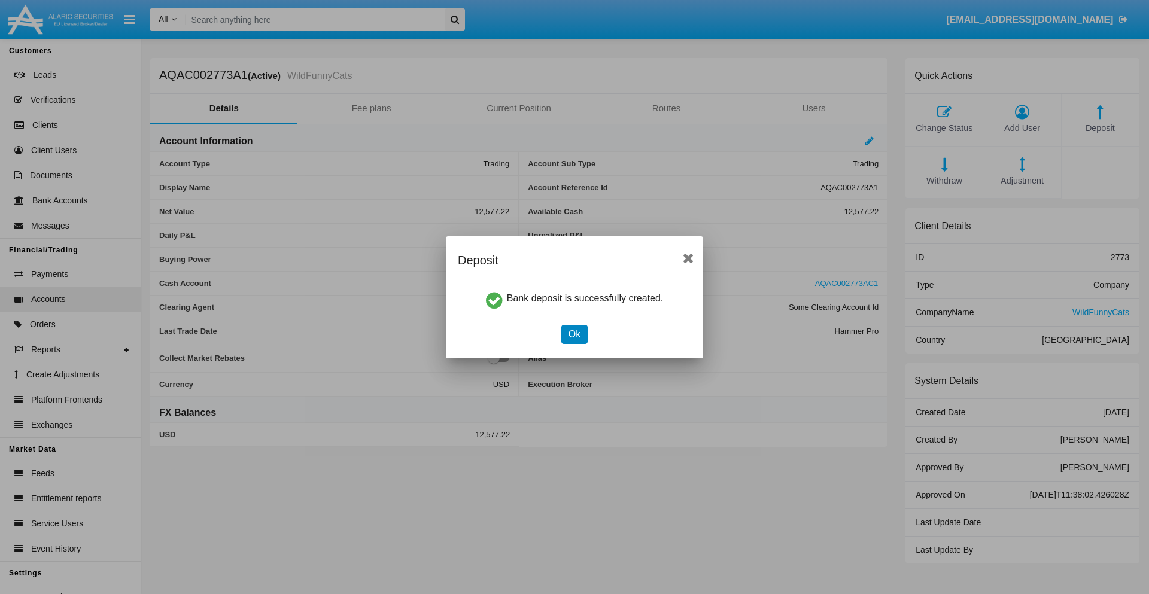
click at [574, 334] on button "Ok" at bounding box center [574, 334] width 26 height 19
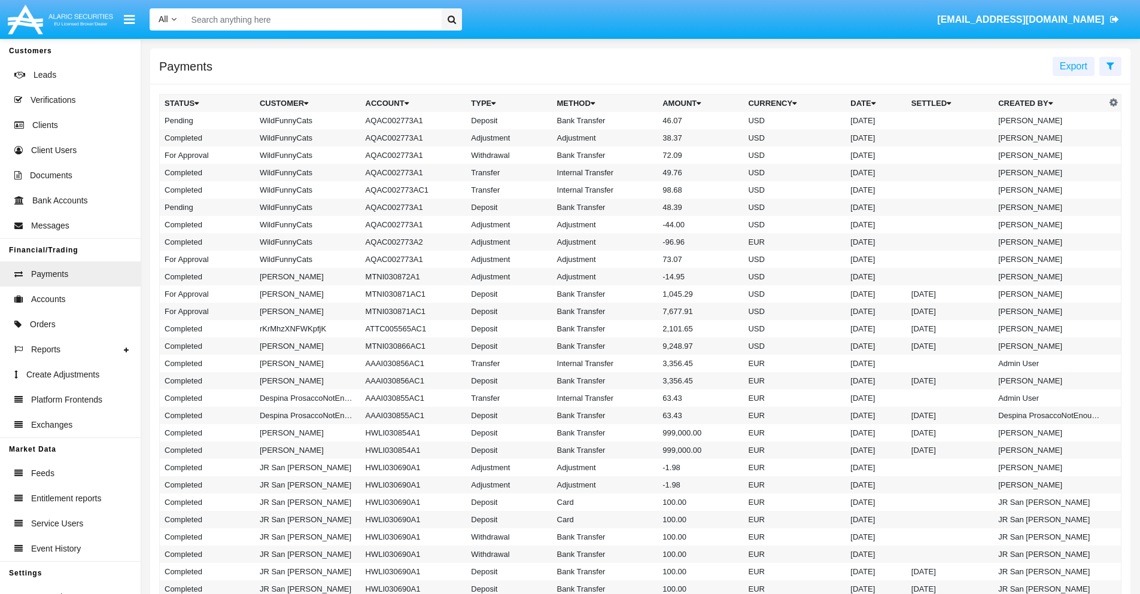
click at [640, 120] on td "Bank Transfer" at bounding box center [605, 120] width 106 height 17
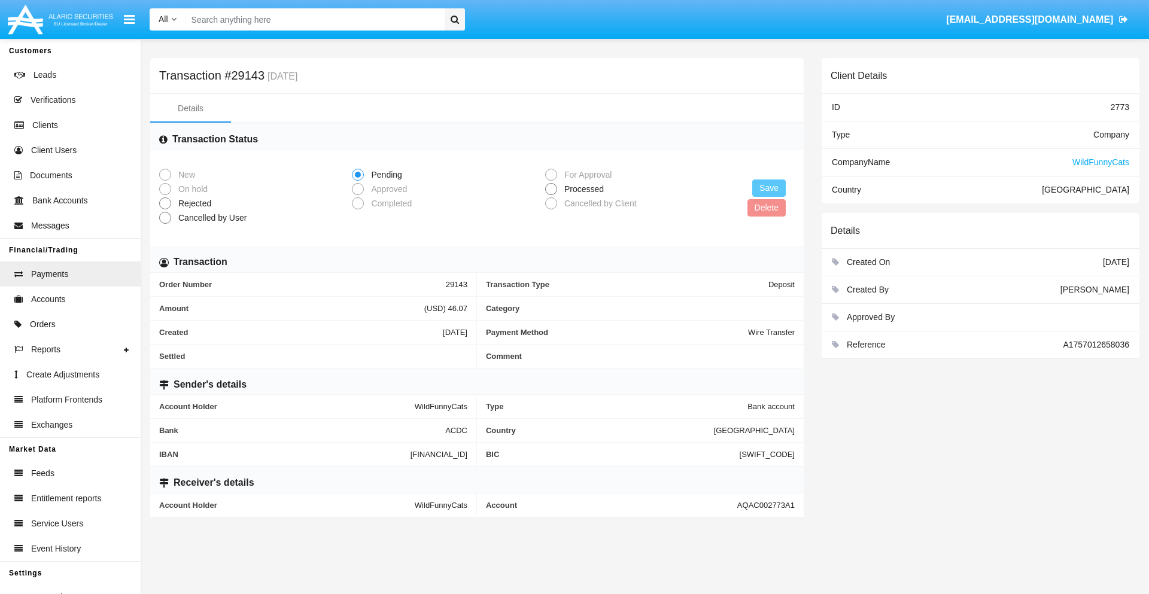
click at [581, 189] on span "Processed" at bounding box center [582, 189] width 50 height 13
click at [551, 195] on input "Processed" at bounding box center [550, 195] width 1 height 1
radio input "true"
click at [769, 188] on button "Save" at bounding box center [768, 187] width 33 height 17
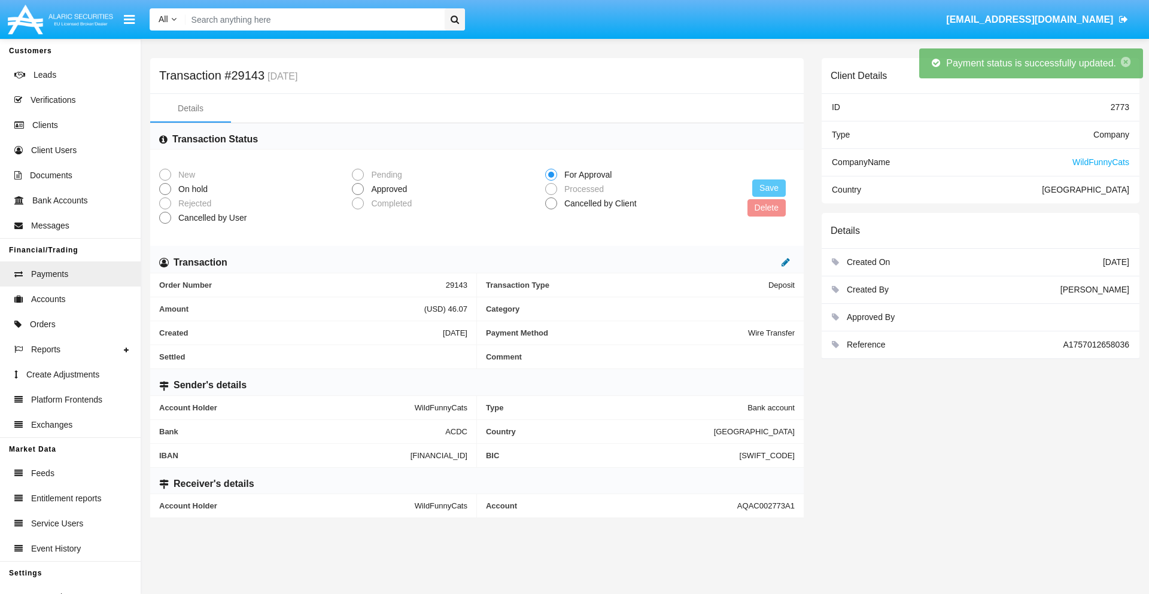
click at [785, 262] on icon at bounding box center [785, 262] width 8 height 10
type input "23.66"
click at [773, 262] on icon at bounding box center [773, 262] width 8 height 10
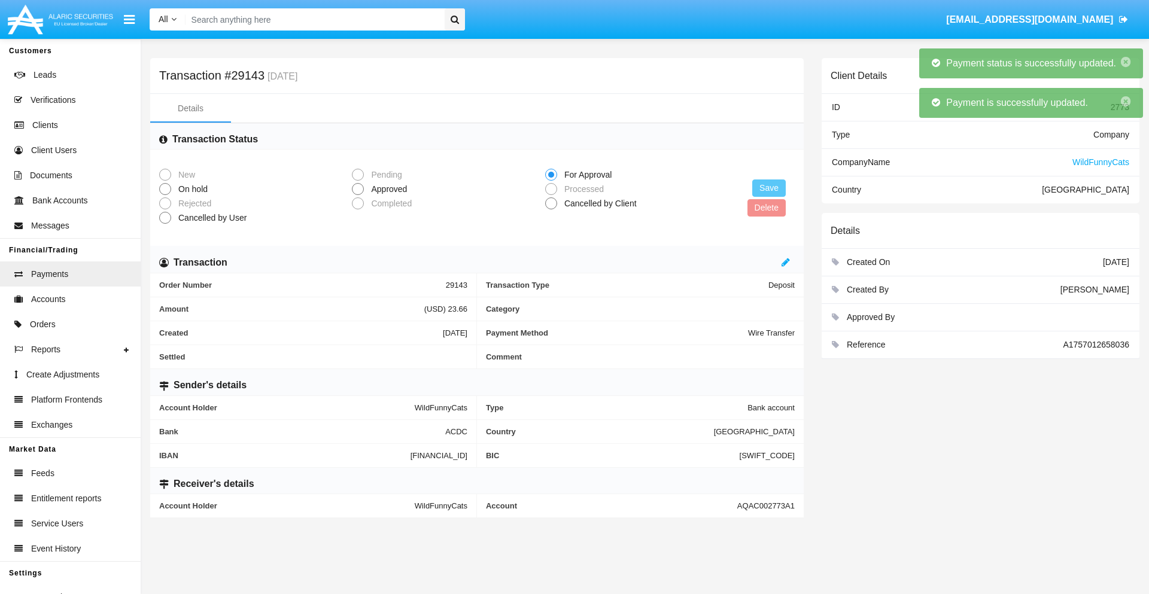
click at [386, 189] on span "Approved" at bounding box center [387, 189] width 46 height 13
click at [358, 195] on input "Approved" at bounding box center [357, 195] width 1 height 1
radio input "true"
click at [769, 188] on button "Save" at bounding box center [768, 187] width 33 height 17
